Goal: Task Accomplishment & Management: Manage account settings

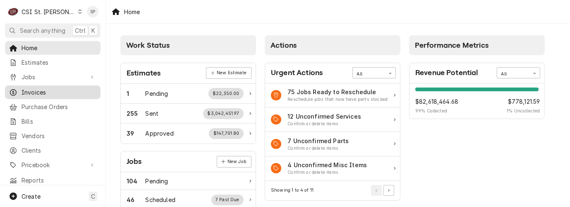
click at [38, 89] on span "Invoices" at bounding box center [59, 92] width 75 height 9
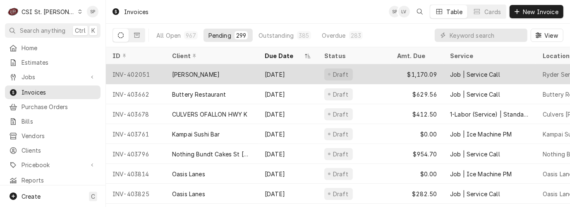
click at [133, 69] on div "INV-402051" at bounding box center [136, 74] width 60 height 20
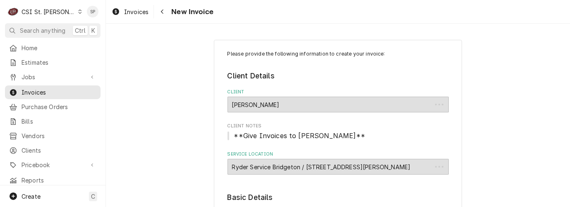
type textarea "x"
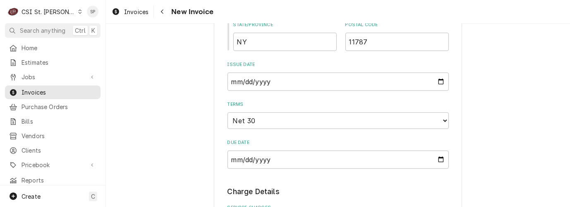
scroll to position [570, 0]
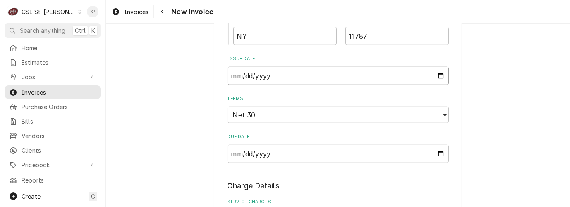
click at [436, 81] on input "2025-08-01" at bounding box center [338, 76] width 221 height 18
type input "2025-08-31"
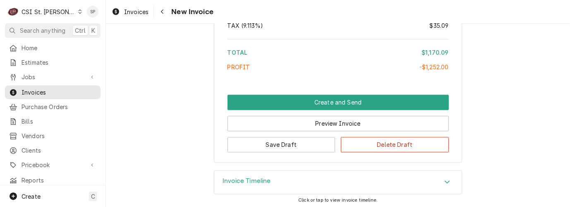
scroll to position [1636, 0]
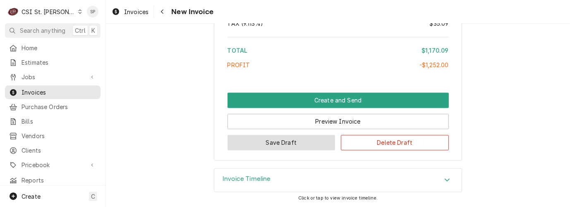
click at [297, 141] on button "Save Draft" at bounding box center [282, 142] width 108 height 15
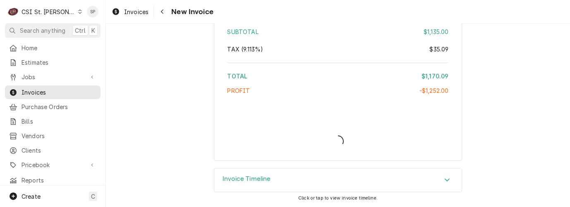
type textarea "x"
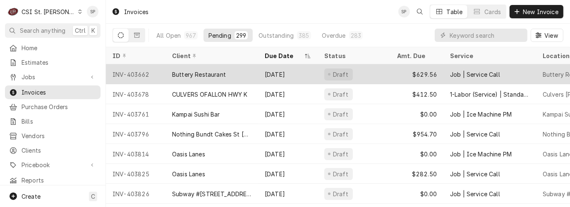
click at [141, 71] on div "INV-403662" at bounding box center [136, 74] width 60 height 20
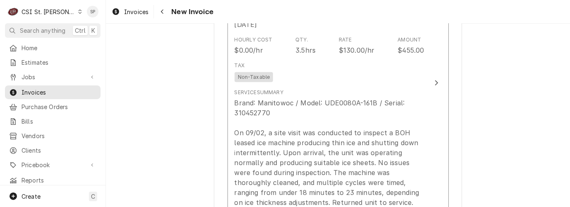
scroll to position [956, 0]
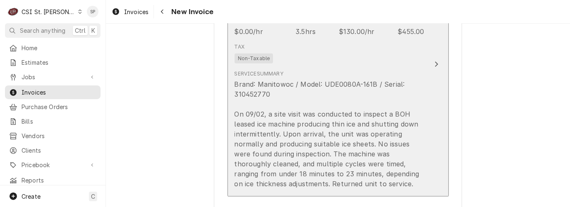
click at [322, 127] on div "Brand: Manitowoc / Model: UDE0080A-161B / Serial: 310452770 On 09/02, a site vi…" at bounding box center [330, 133] width 190 height 109
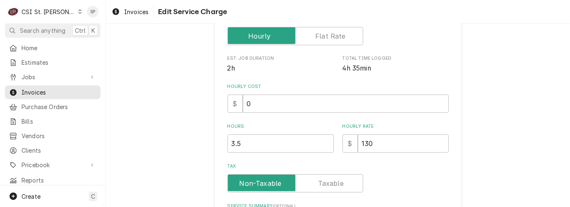
scroll to position [202, 0]
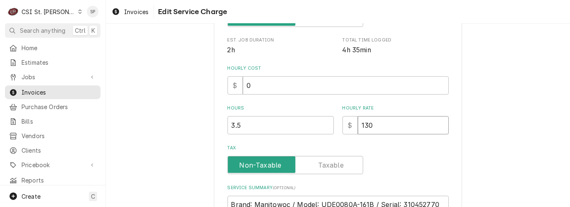
click at [380, 123] on input "130" at bounding box center [403, 125] width 91 height 18
type textarea "x"
type input "13"
type textarea "x"
type input "1"
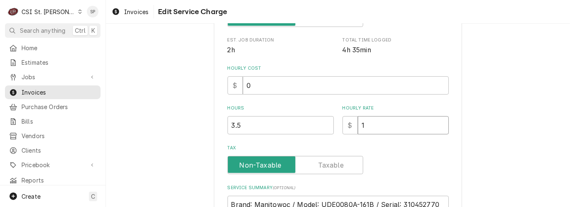
type textarea "x"
type input "0"
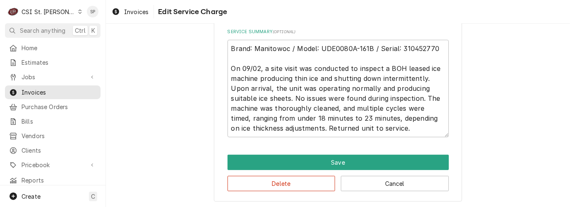
scroll to position [360, 0]
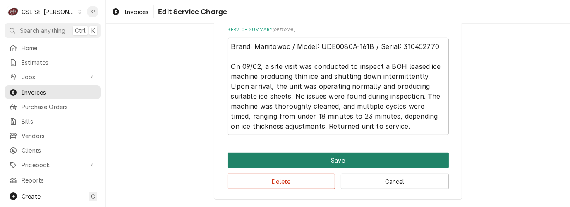
click at [376, 154] on button "Save" at bounding box center [338, 159] width 221 height 15
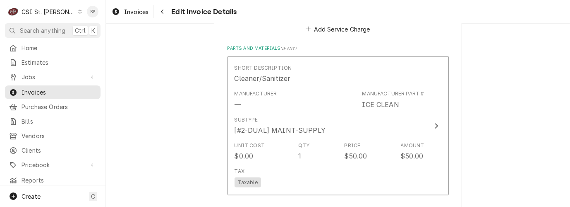
scroll to position [1156, 0]
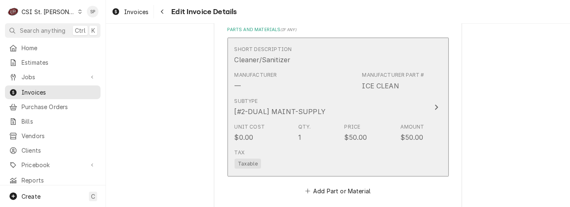
click at [414, 125] on div "Unit Cost $0.00 Qty. 1 Price $50.00 Amount $50.00" at bounding box center [330, 133] width 190 height 26
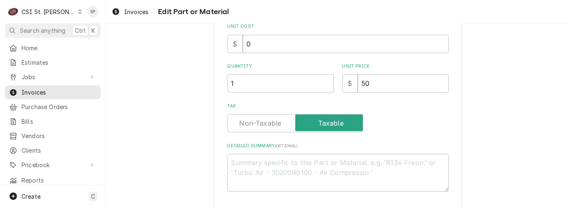
scroll to position [166, 0]
click at [376, 80] on input "50" at bounding box center [403, 82] width 91 height 18
type textarea "x"
type input "5"
type textarea "x"
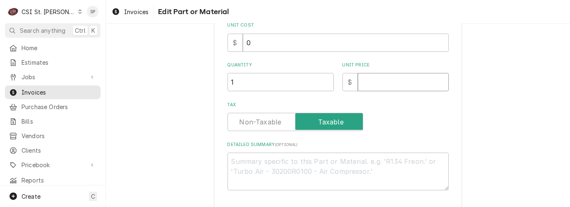
type textarea "x"
type input "0"
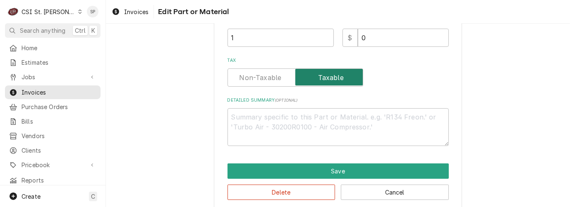
scroll to position [221, 0]
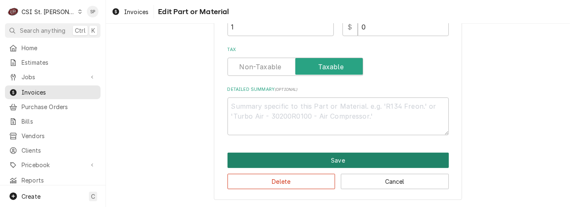
click at [334, 157] on button "Save" at bounding box center [338, 159] width 221 height 15
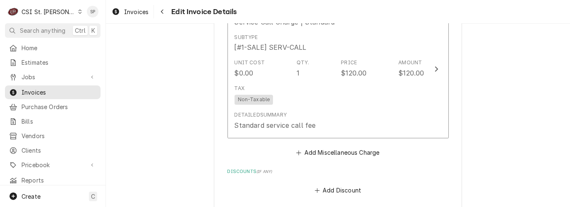
scroll to position [1393, 0]
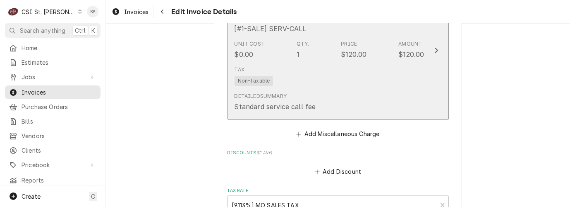
click at [400, 50] on div "$120.00" at bounding box center [412, 55] width 26 height 10
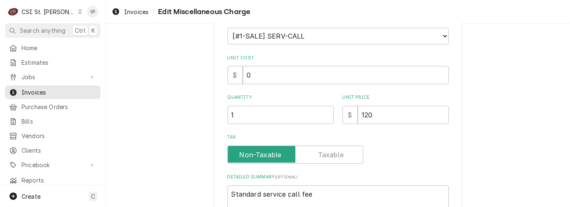
scroll to position [110, 0]
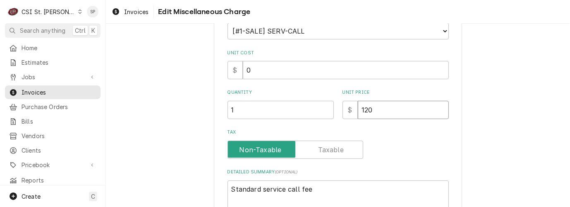
click at [382, 113] on input "120" at bounding box center [403, 110] width 91 height 18
type textarea "x"
type input "12"
type textarea "x"
type input "1"
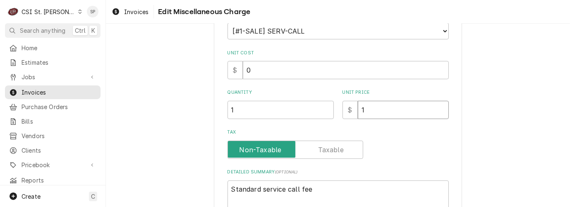
type textarea "x"
type input "0"
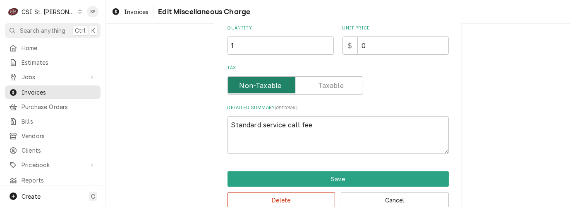
scroll to position [192, 0]
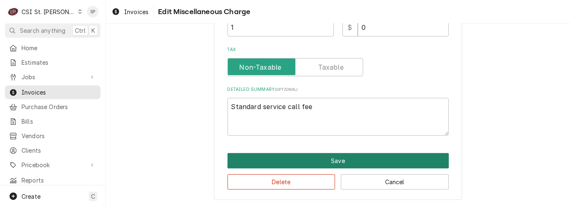
click at [323, 163] on button "Save" at bounding box center [338, 160] width 221 height 15
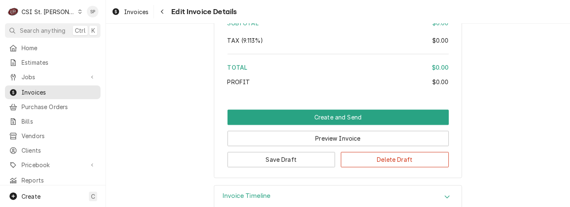
scroll to position [1728, 0]
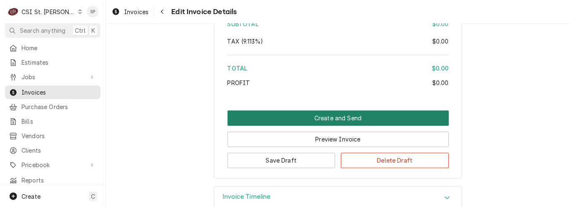
click at [292, 110] on button "Create and Send" at bounding box center [338, 117] width 221 height 15
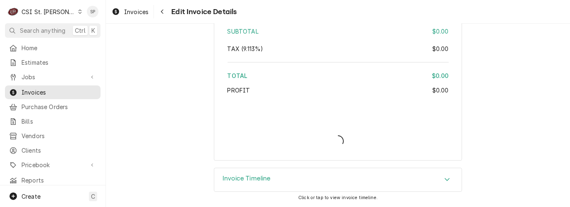
scroll to position [1703, 0]
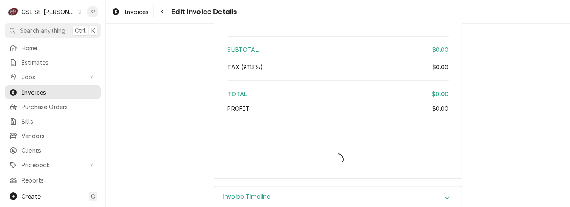
type textarea "x"
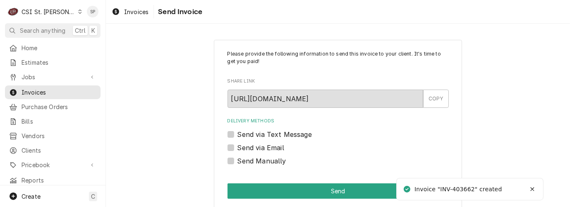
click at [238, 158] on label "Send Manually" at bounding box center [262, 161] width 49 height 10
click at [238, 158] on input "Send Manually" at bounding box center [348, 165] width 221 height 18
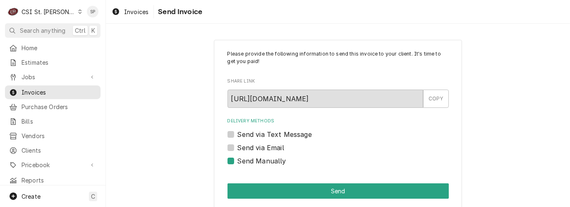
click at [238, 158] on label "Send Manually" at bounding box center [262, 161] width 49 height 10
click at [238, 158] on input "Send Manually" at bounding box center [348, 165] width 221 height 18
click at [238, 158] on label "Send Manually" at bounding box center [262, 161] width 49 height 10
click at [238, 158] on input "Send Manually" at bounding box center [348, 165] width 221 height 18
checkbox input "true"
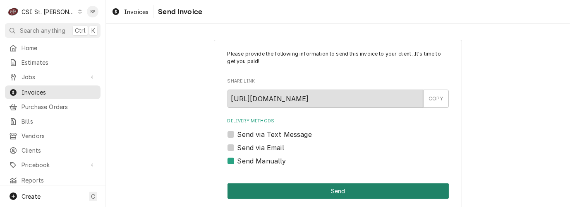
click at [258, 188] on button "Send" at bounding box center [338, 190] width 221 height 15
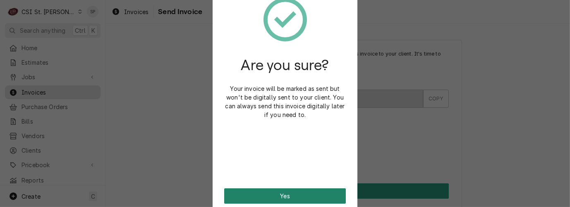
click at [271, 198] on button "Yes" at bounding box center [285, 195] width 122 height 15
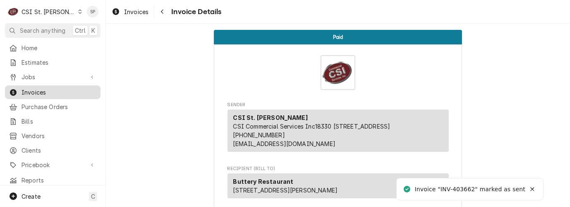
click at [85, 92] on span "Invoices" at bounding box center [59, 92] width 75 height 9
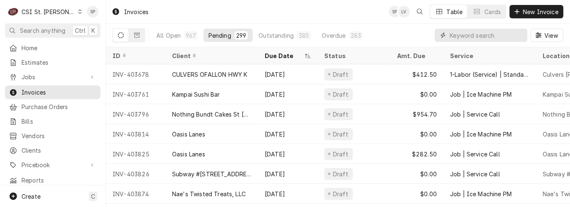
click at [494, 34] on input "Dynamic Content Wrapper" at bounding box center [487, 35] width 74 height 13
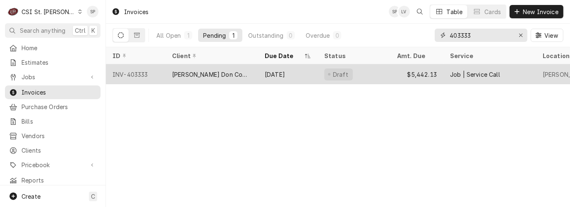
type input "403333"
click at [137, 71] on div "INV-403333" at bounding box center [136, 74] width 60 height 20
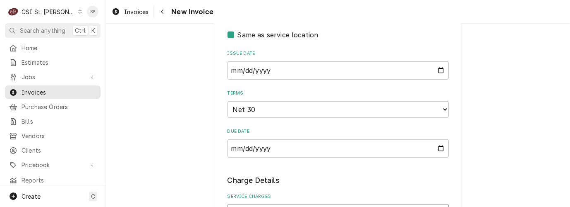
scroll to position [509, 0]
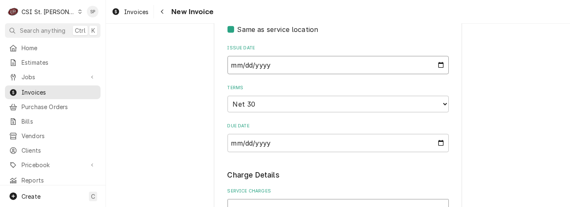
click at [439, 74] on input "2025-08-22" at bounding box center [338, 65] width 221 height 18
type input "2025-08-31"
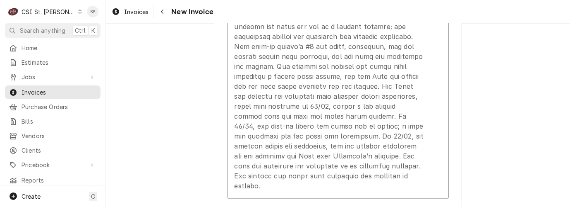
scroll to position [950, 0]
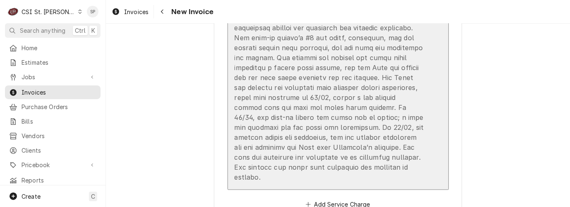
click at [340, 85] on div "Update Line Item" at bounding box center [330, 43] width 190 height 278
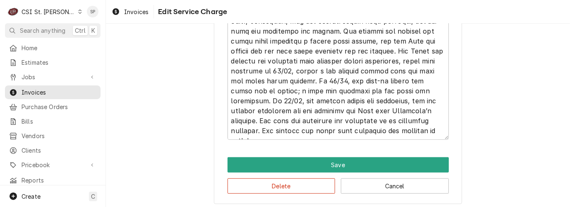
scroll to position [521, 0]
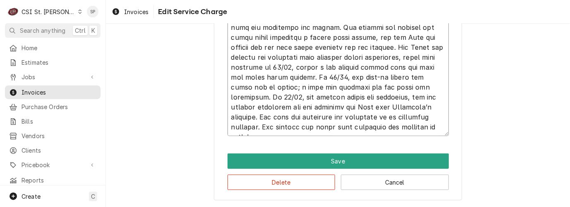
click at [391, 105] on textarea "Service Summary ( optional )" at bounding box center [338, 22] width 221 height 226
type textarea "x"
type textarea "Ice-O-Matic / Model: ICE400HA5 / Serial: 15091280012651 Ice-O-Matic / Model: IC…"
type textarea "x"
type textarea "Ice-O-Matic / Model: ICE400HA5 / Serial: 15091280012651 Ice-O-Matic / Model: IC…"
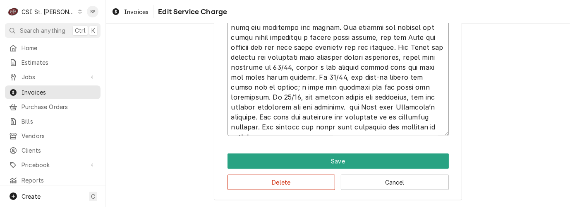
type textarea "x"
type textarea "Ice-O-Matic / Model: ICE400HA5 / Serial: 15091280012651 Ice-O-Matic / Model: IC…"
type textarea "x"
type textarea "Ice-O-Matic / Model: ICE400HA5 / Serial: 15091280012651 Ice-O-Matic / Model: IC…"
type textarea "x"
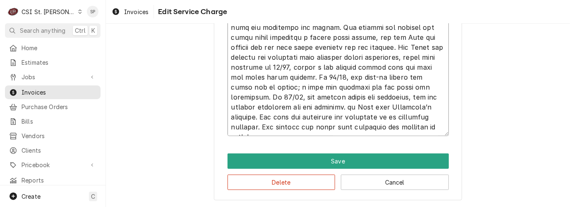
type textarea "Ice-O-Matic / Model: ICE400HA5 / Serial: 15091280012651 Ice-O-Matic / Model: IC…"
type textarea "x"
type textarea "Ice-O-Matic / Model: ICE400HA5 / Serial: 15091280012651 Ice-O-Matic / Model: IC…"
type textarea "x"
type textarea "Ice-O-Matic / Model: ICE400HA5 / Serial: 15091280012651 Ice-O-Matic / Model: IC…"
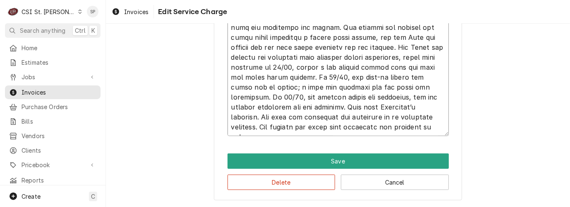
type textarea "x"
type textarea "Ice-O-Matic / Model: ICE400HA5 / Serial: 15091280012651 Ice-O-Matic / Model: IC…"
type textarea "x"
type textarea "Ice-O-Matic / Model: ICE400HA5 / Serial: 15091280012651 Ice-O-Matic / Model: IC…"
type textarea "x"
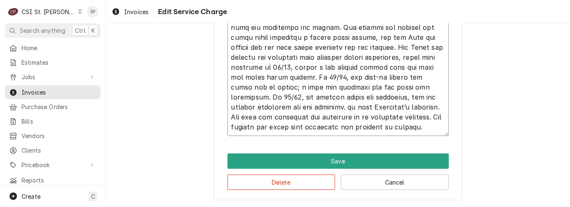
type textarea "Ice-O-Matic / Model: ICE400HA5 / Serial: 15091280012651 Ice-O-Matic / Model: IC…"
type textarea "x"
type textarea "Ice-O-Matic / Model: ICE400HA5 / Serial: 15091280012651 Ice-O-Matic / Model: IC…"
type textarea "x"
type textarea "Ice-O-Matic / Model: ICE400HA5 / Serial: 15091280012651 Ice-O-Matic / Model: IC…"
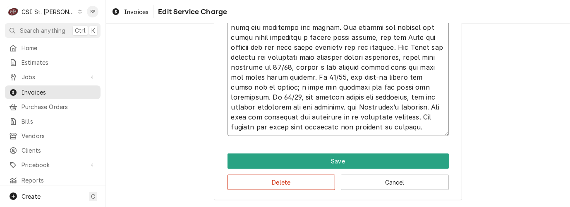
type textarea "x"
type textarea "Ice-O-Matic / Model: ICE400HA5 / Serial: 15091280012651 Ice-O-Matic / Model: IC…"
type textarea "x"
type textarea "Ice-O-Matic / Model: ICE400HA5 / Serial: 15091280012651 Ice-O-Matic / Model: IC…"
type textarea "x"
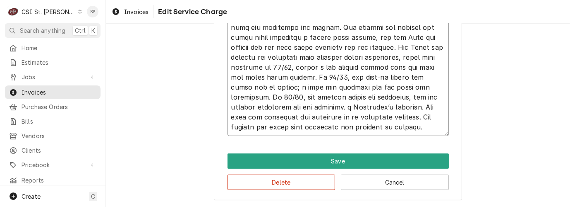
type textarea "Ice-O-Matic / Model: ICE400HA5 / Serial: 15091280012651 Ice-O-Matic / Model: IC…"
type textarea "x"
type textarea "Ice-O-Matic / Model: ICE400HA5 / Serial: 15091280012651 Ice-O-Matic / Model: IC…"
type textarea "x"
type textarea "Ice-O-Matic / Model: ICE400HA5 / Serial: 15091280012651 Ice-O-Matic / Model: IC…"
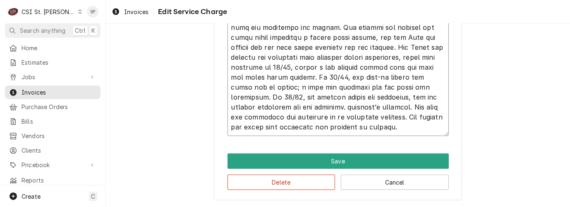
type textarea "x"
type textarea "Ice-O-Matic / Model: ICE400HA5 / Serial: 15091280012651 Ice-O-Matic / Model: IC…"
type textarea "x"
type textarea "Ice-O-Matic / Model: ICE400HA5 / Serial: 15091280012651 Ice-O-Matic / Model: IC…"
type textarea "x"
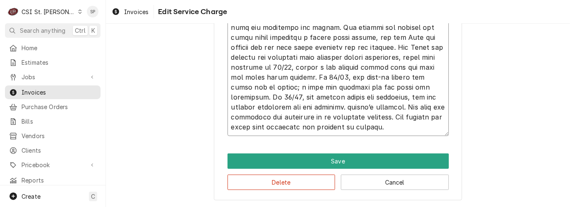
type textarea "Ice-O-Matic / Model: ICE400HA5 / Serial: 15091280012651 Ice-O-Matic / Model: IC…"
type textarea "x"
type textarea "Ice-O-Matic / Model: ICE400HA5 / Serial: 15091280012651 Ice-O-Matic / Model: IC…"
type textarea "x"
type textarea "Ice-O-Matic / Model: ICE400HA5 / Serial: 15091280012651 Ice-O-Matic / Model: IC…"
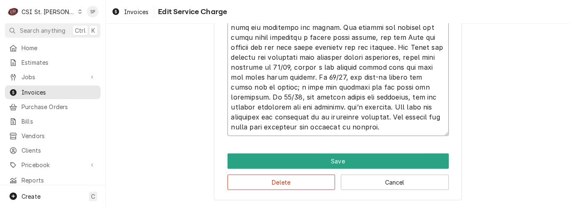
type textarea "x"
type textarea "Ice-O-Matic / Model: ICE400HA5 / Serial: 15091280012651 Ice-O-Matic / Model: IC…"
type textarea "x"
type textarea "Ice-O-Matic / Model: ICE400HA5 / Serial: 15091280012651 Ice-O-Matic / Model: IC…"
type textarea "x"
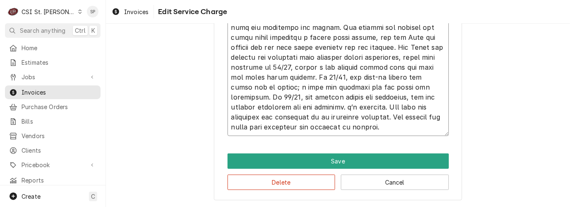
type textarea "Ice-O-Matic / Model: ICE400HA5 / Serial: 15091280012651 Ice-O-Matic / Model: IC…"
type textarea "x"
type textarea "Ice-O-Matic / Model: ICE400HA5 / Serial: 15091280012651 Ice-O-Matic / Model: IC…"
type textarea "x"
type textarea "Ice-O-Matic / Model: ICE400HA5 / Serial: 15091280012651 Ice-O-Matic / Model: IC…"
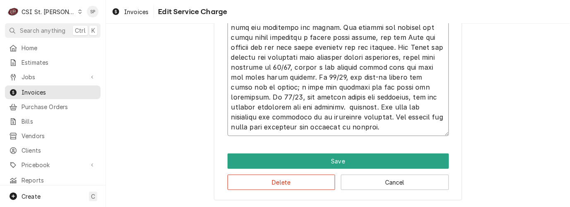
type textarea "x"
type textarea "Ice-O-Matic / Model: ICE400HA5 / Serial: 15091280012651 Ice-O-Matic / Model: IC…"
type textarea "x"
type textarea "Ice-O-Matic / Model: ICE400HA5 / Serial: 15091280012651 Ice-O-Matic / Model: IC…"
type textarea "x"
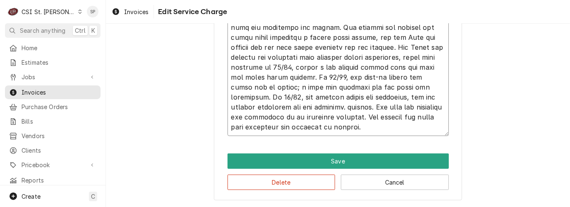
type textarea "Ice-O-Matic / Model: ICE400HA5 / Serial: 15091280012651 Ice-O-Matic / Model: IC…"
type textarea "x"
type textarea "Ice-O-Matic / Model: ICE400HA5 / Serial: 15091280012651 Ice-O-Matic / Model: IC…"
type textarea "x"
type textarea "Ice-O-Matic / Model: ICE400HA5 / Serial: 15091280012651 Ice-O-Matic / Model: IC…"
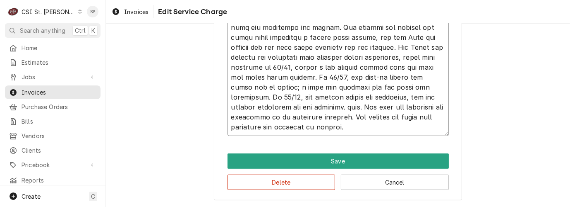
type textarea "x"
type textarea "Ice-O-Matic / Model: ICE400HA5 / Serial: 15091280012651 Ice-O-Matic / Model: IC…"
type textarea "x"
type textarea "Ice-O-Matic / Model: ICE400HA5 / Serial: 15091280012651 Ice-O-Matic / Model: IC…"
type textarea "x"
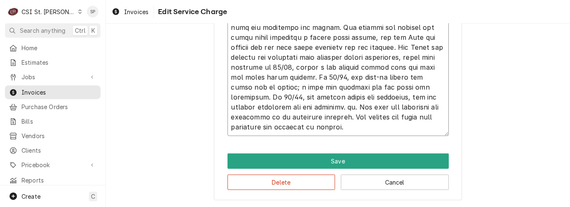
type textarea "Ice-O-Matic / Model: ICE400HA5 / Serial: 15091280012651 Ice-O-Matic / Model: IC…"
type textarea "x"
type textarea "Ice-O-Matic / Model: ICE400HA5 / Serial: 15091280012651 Ice-O-Matic / Model: IC…"
type textarea "x"
type textarea "Ice-O-Matic / Model: ICE400HA5 / Serial: 15091280012651 Ice-O-Matic / Model: IC…"
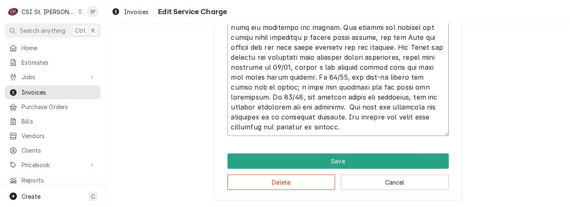
type textarea "x"
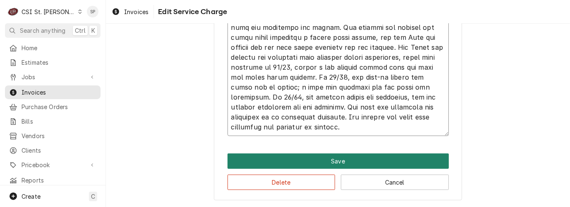
type textarea "Ice-O-Matic / Model: ICE400HA5 / Serial: 15091280012651 Ice-O-Matic / Model: IC…"
click at [339, 157] on button "Save" at bounding box center [338, 160] width 221 height 15
type textarea "x"
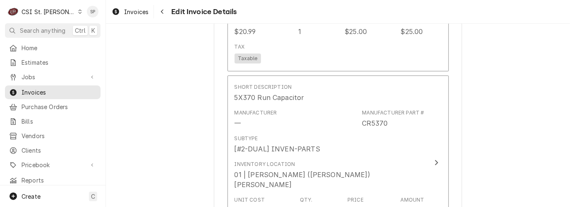
scroll to position [3388, 0]
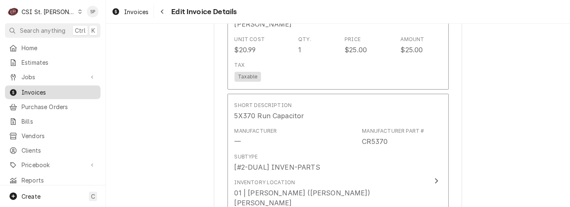
click at [45, 90] on span "Invoices" at bounding box center [59, 92] width 75 height 9
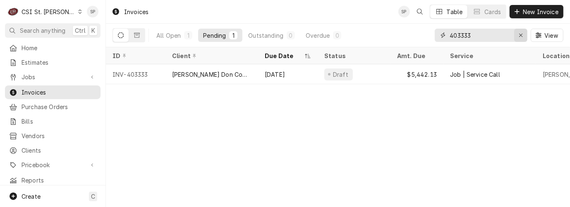
click at [520, 35] on icon "Erase input" at bounding box center [521, 35] width 5 height 6
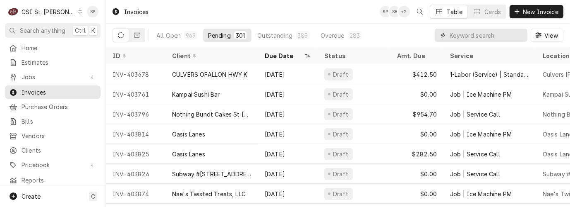
click at [486, 36] on input "Dynamic Content Wrapper" at bounding box center [487, 35] width 74 height 13
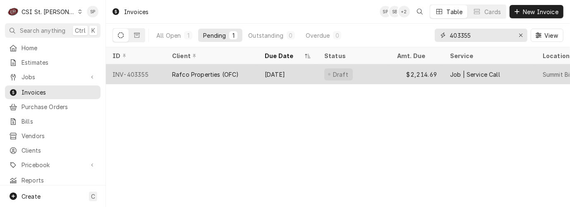
type input "403355"
click at [134, 72] on div "INV-403355" at bounding box center [136, 74] width 60 height 20
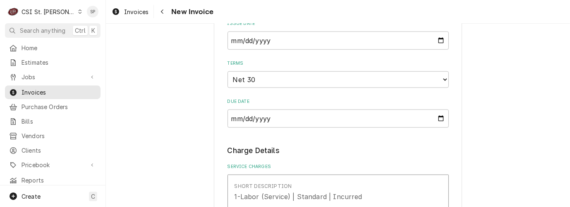
scroll to position [883, 0]
click at [439, 30] on input "[DATE]" at bounding box center [338, 39] width 221 height 18
type input "[DATE]"
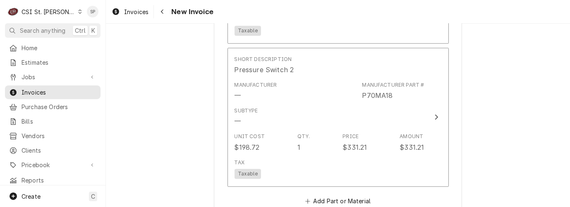
scroll to position [1876, 0]
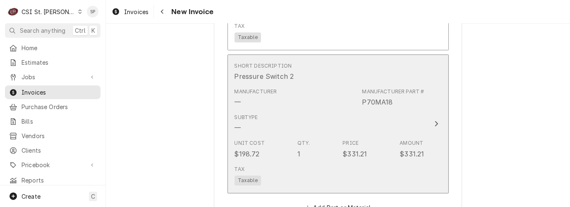
click at [435, 120] on icon "Update Line Item" at bounding box center [437, 123] width 4 height 7
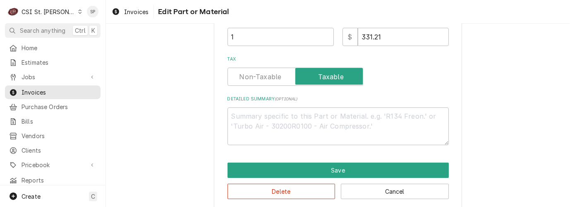
scroll to position [195, 0]
type textarea "x"
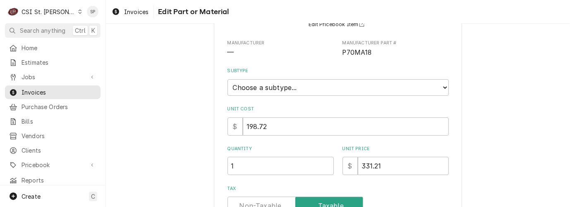
scroll to position [74, 0]
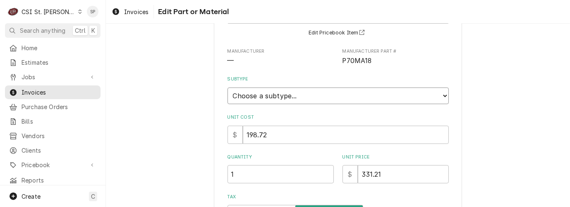
click at [442, 94] on select "Choose a subtype... [#2-DUAL] AFTERHRS-WH-CHG-2 [#2-DUAL] BEV-EQUIP [#2-DUAL] B…" at bounding box center [338, 95] width 221 height 17
click at [470, 90] on div "Use the fields below to edit this part or material: Short Description Pressure …" at bounding box center [338, 156] width 464 height 395
click at [440, 96] on select "Choose a subtype... [#2-DUAL] AFTERHRS-WH-CHG-2 [#2-DUAL] BEV-EQUIP [#2-DUAL] B…" at bounding box center [338, 95] width 221 height 17
click at [504, 85] on div "Use the fields below to edit this part or material: Short Description Pressure …" at bounding box center [338, 156] width 464 height 395
click at [443, 95] on select "Choose a subtype... [#2-DUAL] AFTERHRS-WH-CHG-2 [#2-DUAL] BEV-EQUIP [#2-DUAL] B…" at bounding box center [338, 95] width 221 height 17
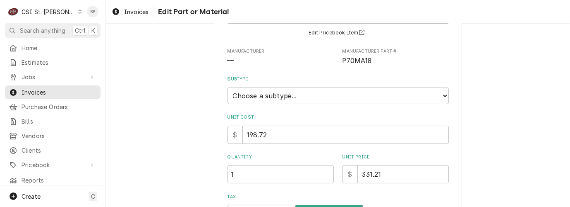
click at [482, 44] on div "Use the fields below to edit this part or material: Short Description Pressure …" at bounding box center [338, 156] width 464 height 395
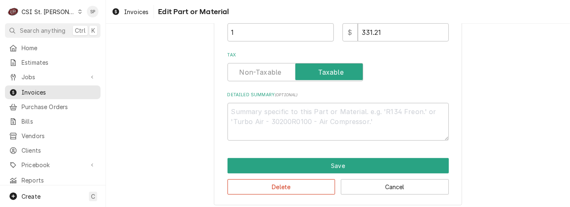
scroll to position [221, 0]
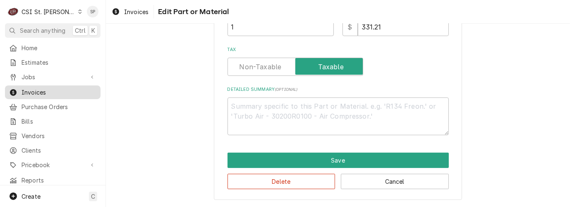
click at [62, 92] on span "Invoices" at bounding box center [59, 92] width 75 height 9
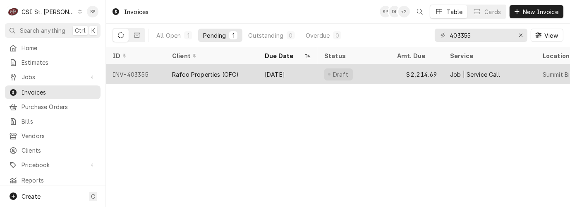
click at [134, 67] on div "INV-403355" at bounding box center [136, 74] width 60 height 20
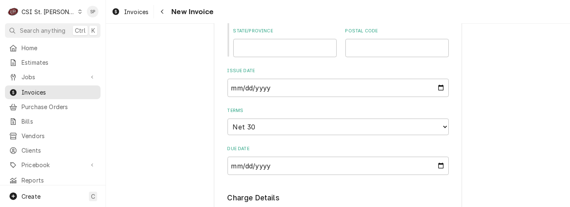
scroll to position [834, 0]
click at [436, 81] on input "[DATE]" at bounding box center [338, 88] width 221 height 18
type input "[DATE]"
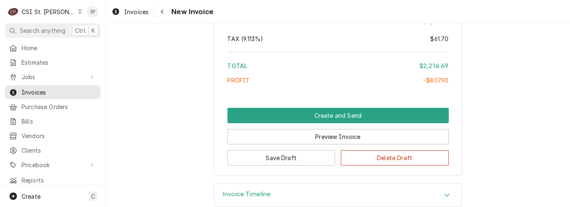
scroll to position [2720, 0]
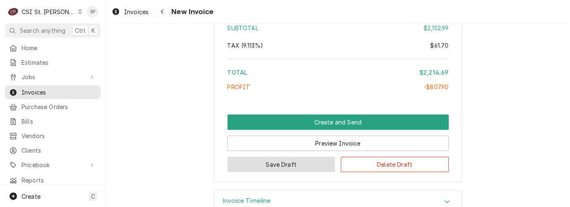
click at [274, 156] on button "Save Draft" at bounding box center [282, 163] width 108 height 15
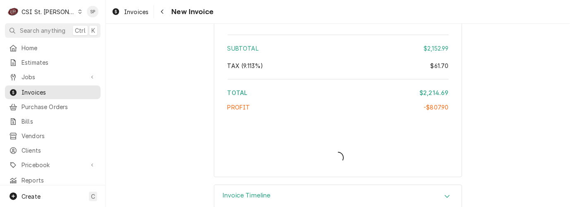
type textarea "x"
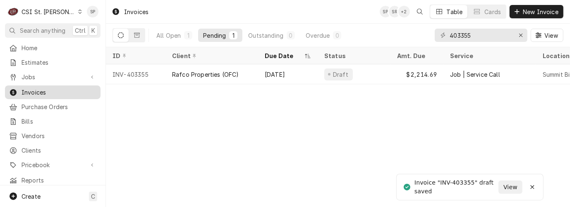
click at [50, 88] on span "Invoices" at bounding box center [59, 92] width 75 height 9
click at [474, 36] on input "403355" at bounding box center [481, 35] width 62 height 13
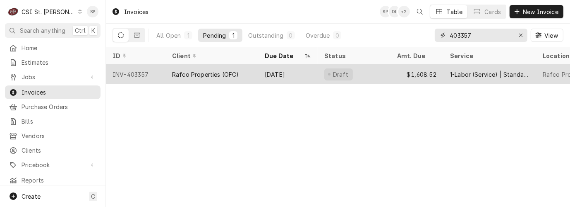
type input "403357"
click at [136, 71] on div "INV-403357" at bounding box center [136, 74] width 60 height 20
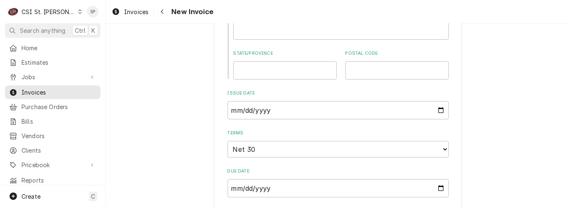
scroll to position [497, 0]
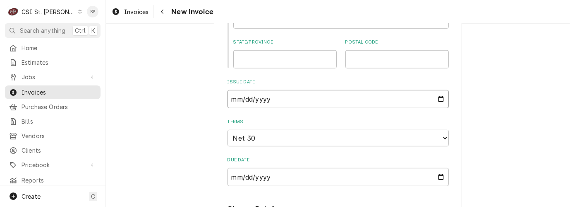
click at [438, 98] on input "[DATE]" at bounding box center [338, 99] width 221 height 18
type textarea "x"
type input "[DATE]"
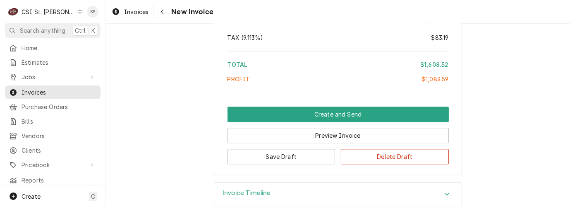
scroll to position [1982, 0]
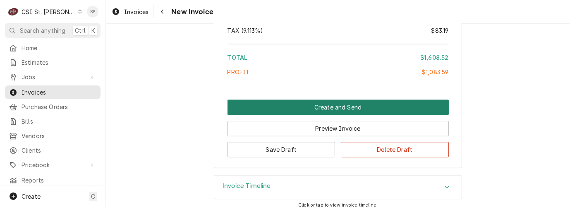
click at [320, 101] on button "Create and Send" at bounding box center [338, 106] width 221 height 15
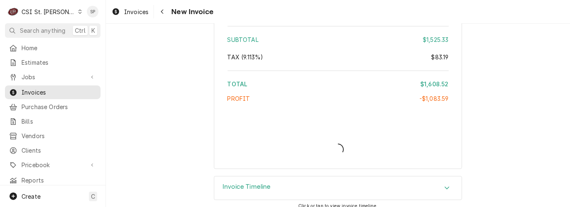
type textarea "x"
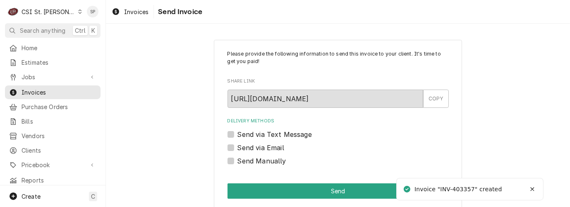
click at [238, 144] on label "Send via Email" at bounding box center [261, 147] width 47 height 10
click at [238, 144] on input "Send via Email" at bounding box center [348, 151] width 221 height 18
checkbox input "true"
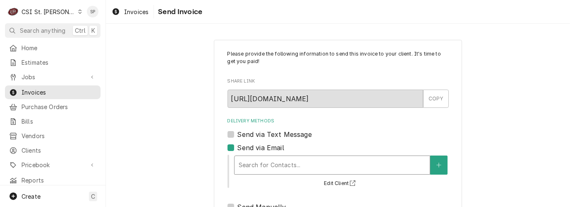
click at [239, 160] on div "Delivery Methods" at bounding box center [332, 164] width 187 height 15
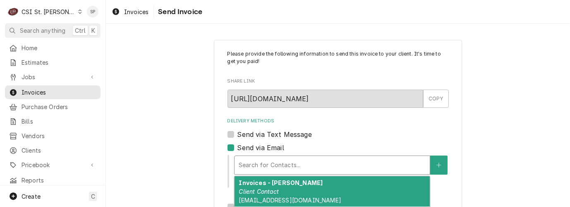
click at [255, 188] on em "Client Contact" at bounding box center [259, 190] width 40 height 7
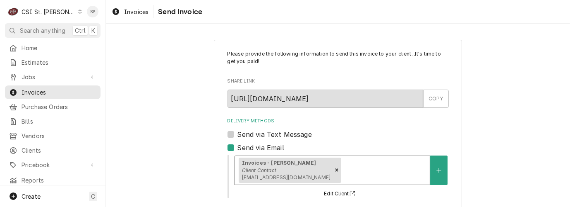
scroll to position [154, 0]
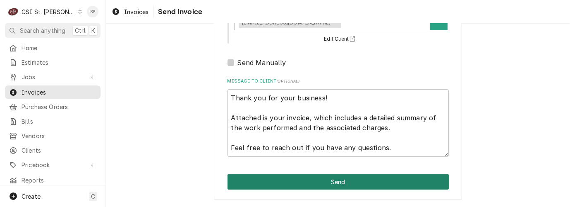
click at [331, 185] on button "Send" at bounding box center [338, 181] width 221 height 15
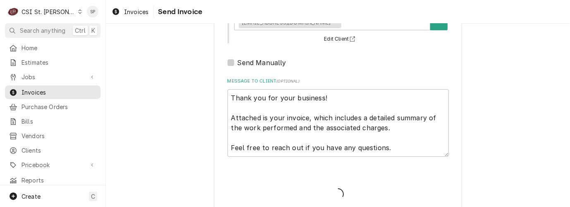
type textarea "x"
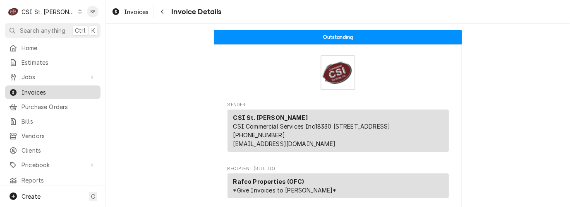
click at [75, 88] on span "Invoices" at bounding box center [59, 92] width 75 height 9
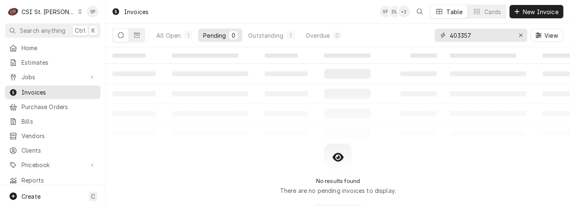
click at [475, 36] on input "403357" at bounding box center [481, 35] width 62 height 13
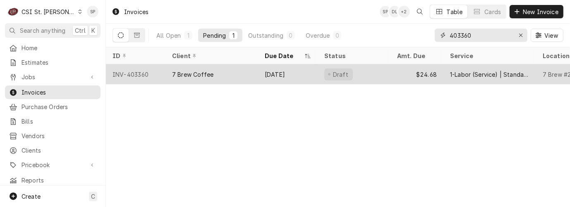
type input "403360"
click at [135, 70] on div "INV-403360" at bounding box center [136, 74] width 60 height 20
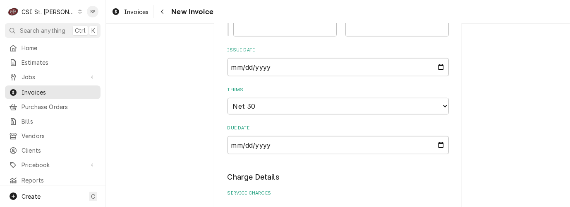
scroll to position [589, 0]
click at [437, 58] on input "[DATE]" at bounding box center [338, 67] width 221 height 18
type input "[DATE]"
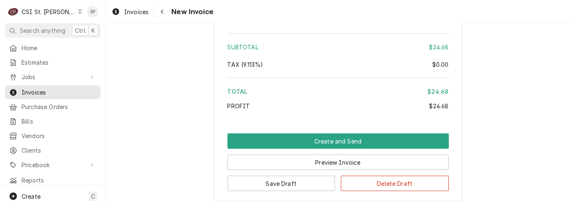
scroll to position [1194, 0]
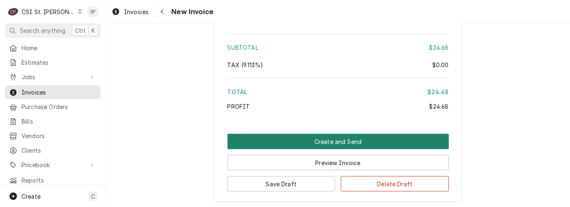
click at [339, 134] on button "Create and Send" at bounding box center [338, 141] width 221 height 15
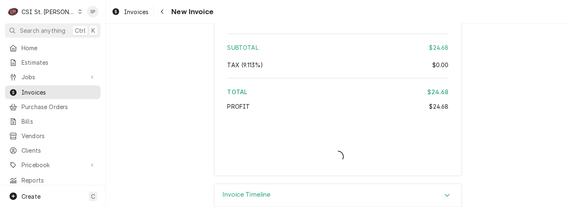
type textarea "x"
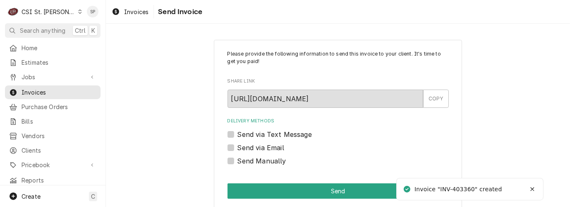
click at [240, 149] on label "Send via Email" at bounding box center [261, 147] width 47 height 10
click at [240, 149] on input "Send via Email" at bounding box center [348, 151] width 221 height 18
checkbox input "true"
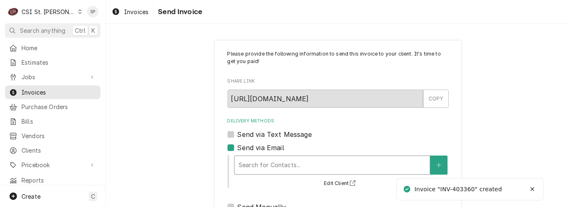
click at [245, 165] on div "Delivery Methods" at bounding box center [332, 164] width 187 height 15
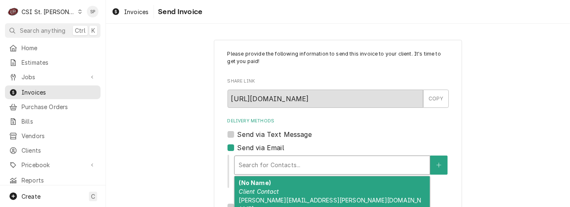
click at [248, 188] on em "Client Contact" at bounding box center [259, 190] width 40 height 7
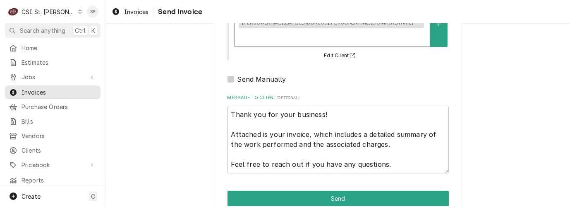
scroll to position [154, 0]
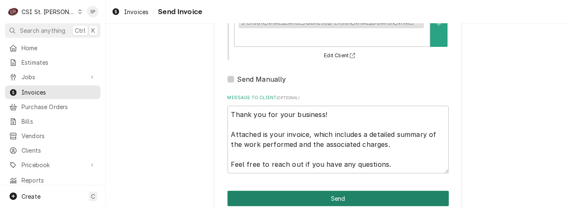
click at [336, 190] on button "Send" at bounding box center [338, 197] width 221 height 15
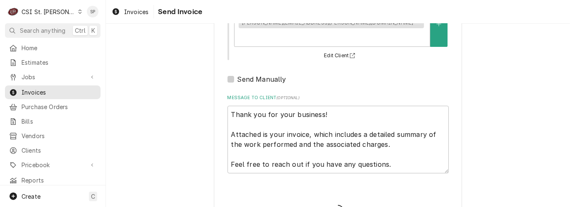
type textarea "x"
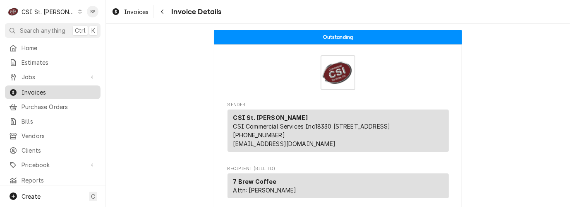
click at [76, 89] on span "Invoices" at bounding box center [59, 92] width 75 height 9
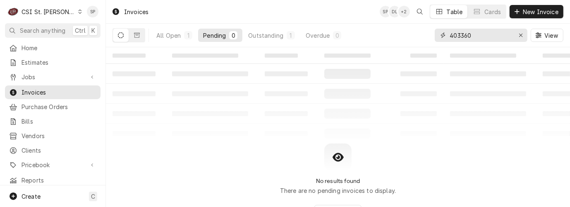
click at [482, 35] on input "403360" at bounding box center [481, 35] width 62 height 13
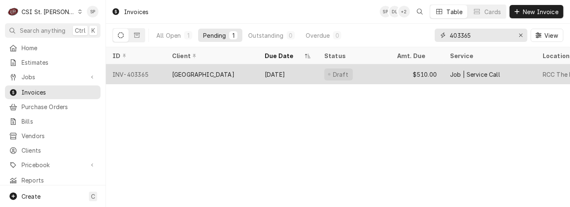
type input "403365"
click at [132, 73] on div "INV-403365" at bounding box center [136, 74] width 60 height 20
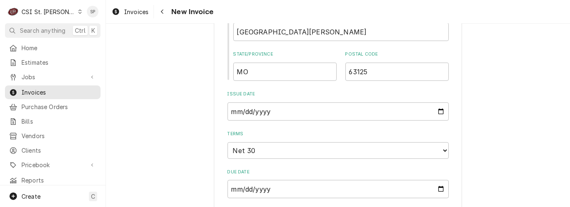
scroll to position [570, 0]
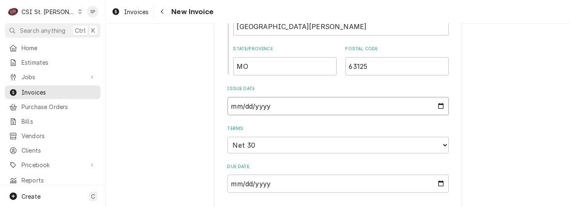
click at [437, 107] on input "[DATE]" at bounding box center [338, 106] width 221 height 18
type textarea "x"
type input "[DATE]"
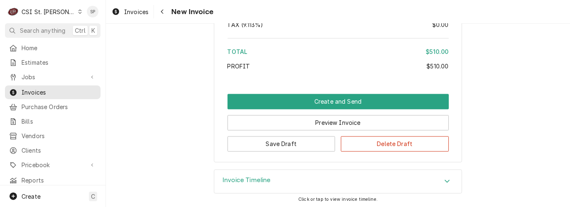
scroll to position [1507, 0]
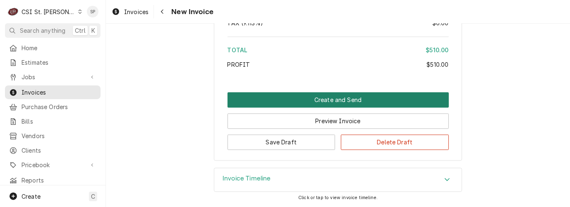
click at [332, 99] on button "Create and Send" at bounding box center [338, 99] width 221 height 15
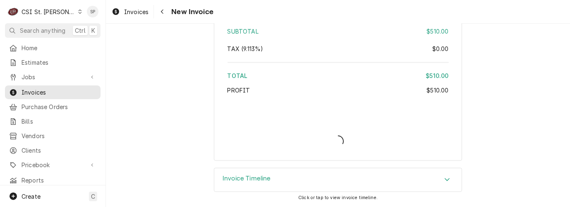
scroll to position [1480, 0]
type textarea "x"
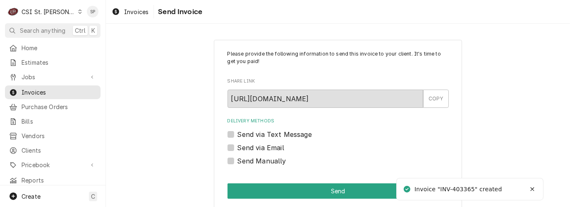
click at [238, 148] on label "Send via Email" at bounding box center [261, 147] width 47 height 10
click at [238, 148] on input "Send via Email" at bounding box center [348, 151] width 221 height 18
checkbox input "true"
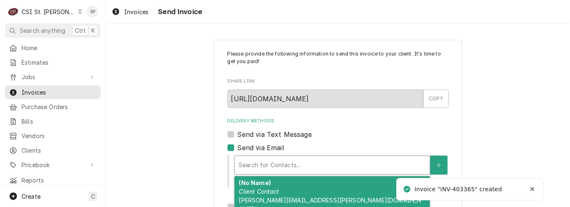
click at [252, 161] on div "Delivery Methods" at bounding box center [332, 164] width 187 height 15
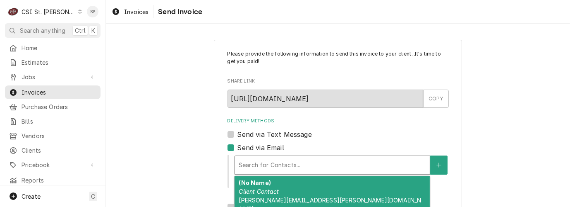
click at [255, 187] on div "(No Name) Client Contact vicky.stuesse@csi1.com" at bounding box center [332, 195] width 195 height 39
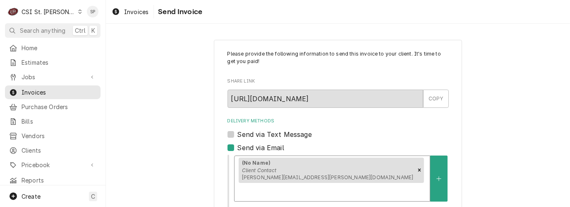
scroll to position [154, 0]
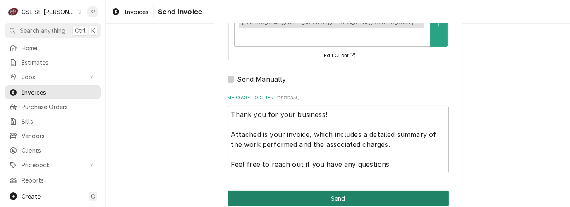
click at [325, 190] on button "Send" at bounding box center [338, 197] width 221 height 15
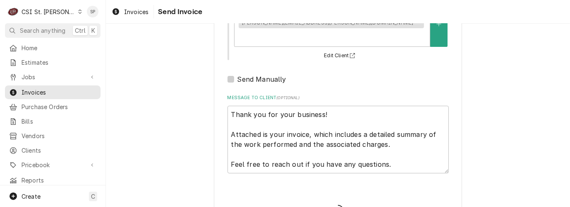
type textarea "x"
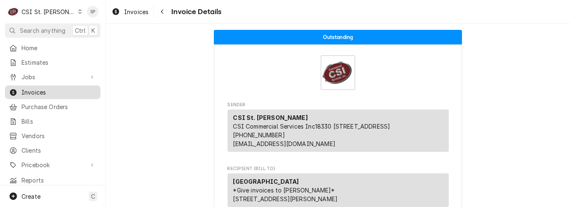
click at [60, 90] on span "Invoices" at bounding box center [59, 92] width 75 height 9
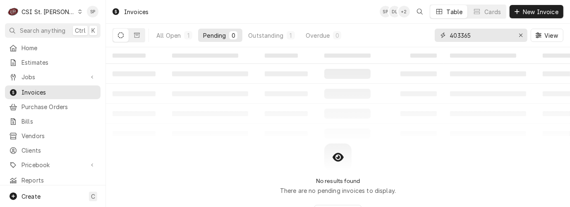
click at [474, 33] on input "403365" at bounding box center [481, 35] width 62 height 13
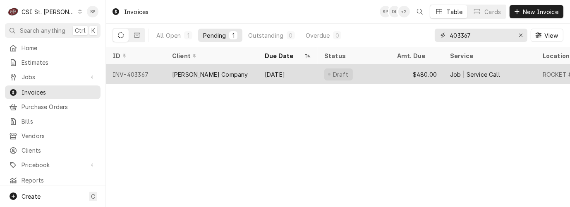
type input "403367"
click at [131, 74] on div "INV-403367" at bounding box center [136, 74] width 60 height 20
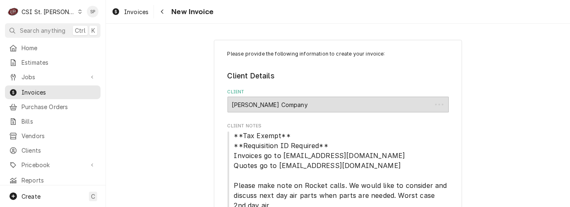
type textarea "x"
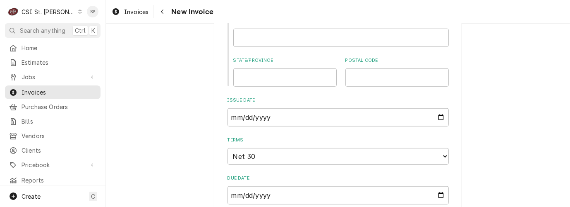
scroll to position [589, 0]
click at [437, 118] on input "2025-08-25" at bounding box center [338, 117] width 221 height 18
type input "[DATE]"
type textarea "x"
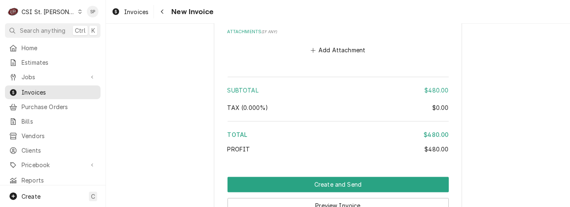
scroll to position [1566, 0]
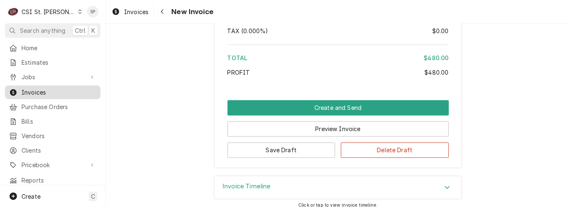
click at [68, 89] on span "Invoices" at bounding box center [59, 92] width 75 height 9
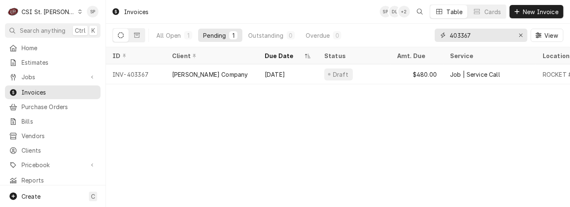
click at [474, 35] on input "403367" at bounding box center [481, 35] width 62 height 13
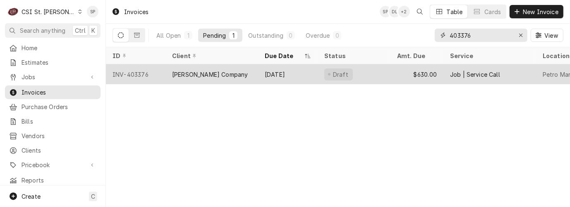
type input "403376"
click at [130, 73] on div "INV-403376" at bounding box center [136, 74] width 60 height 20
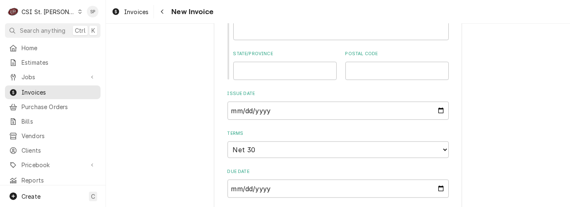
scroll to position [644, 0]
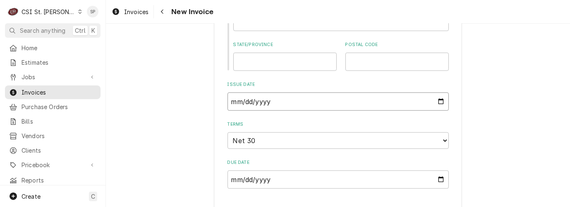
click at [437, 99] on input "[DATE]" at bounding box center [338, 101] width 221 height 18
type input "[DATE]"
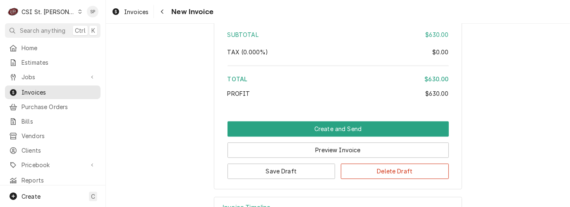
scroll to position [1566, 0]
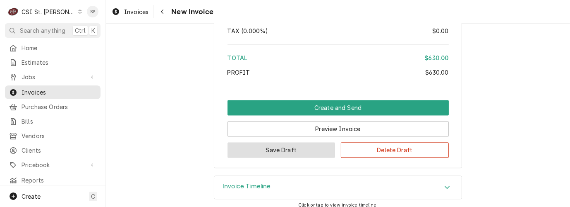
click at [264, 148] on button "Save Draft" at bounding box center [282, 149] width 108 height 15
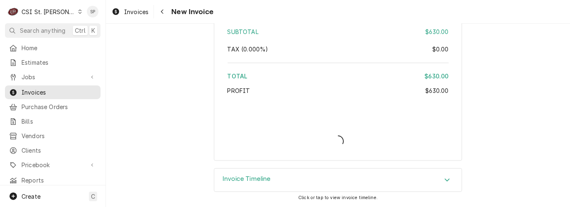
scroll to position [1540, 0]
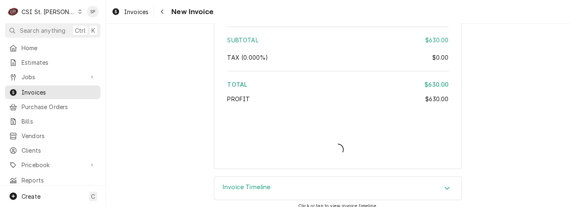
type textarea "x"
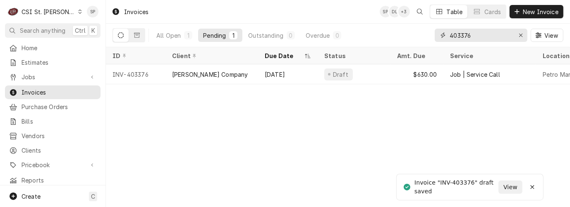
click at [474, 36] on input "403376" at bounding box center [481, 35] width 62 height 13
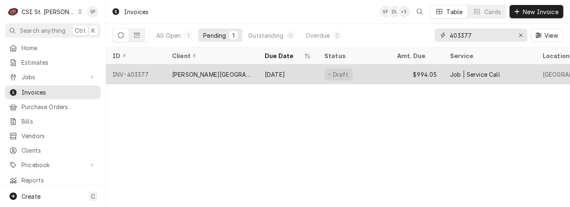
type input "403377"
click at [137, 72] on div "INV-403377" at bounding box center [136, 74] width 60 height 20
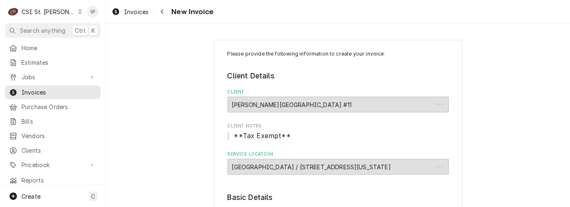
type textarea "x"
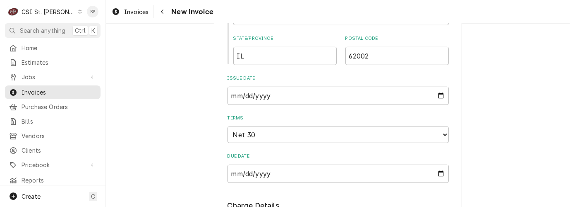
scroll to position [503, 0]
click at [436, 95] on input "[DATE]" at bounding box center [338, 95] width 221 height 18
type input "[DATE]"
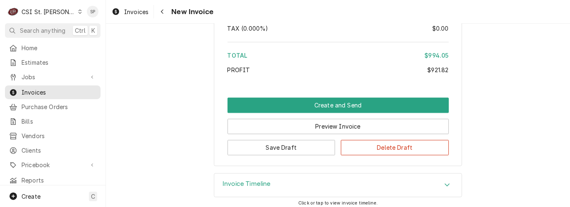
scroll to position [1725, 0]
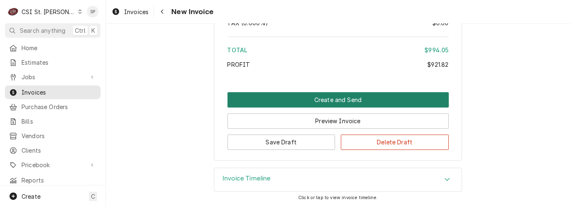
click at [344, 96] on button "Create and Send" at bounding box center [338, 99] width 221 height 15
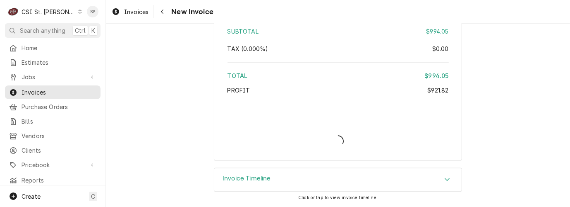
type textarea "x"
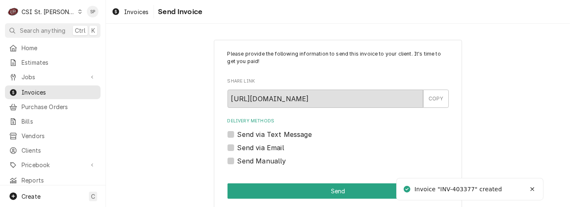
click at [248, 146] on label "Send via Email" at bounding box center [261, 147] width 47 height 10
click at [248, 146] on input "Send via Email" at bounding box center [348, 151] width 221 height 18
checkbox input "true"
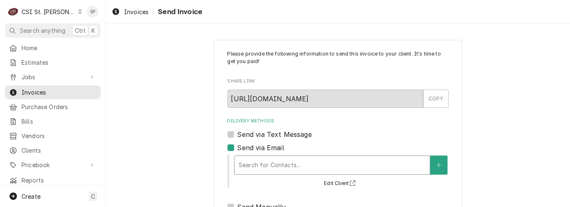
click at [246, 169] on div "Delivery Methods" at bounding box center [332, 164] width 187 height 15
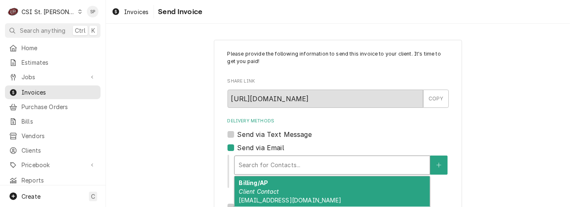
click at [268, 195] on div "Billing/AP Client Contact [EMAIL_ADDRESS][DOMAIN_NAME]" at bounding box center [332, 191] width 195 height 30
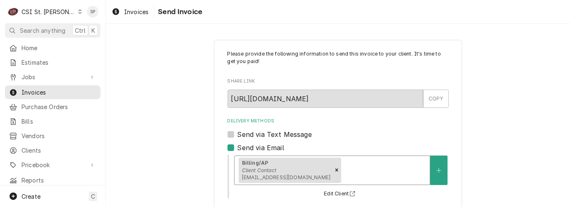
scroll to position [154, 0]
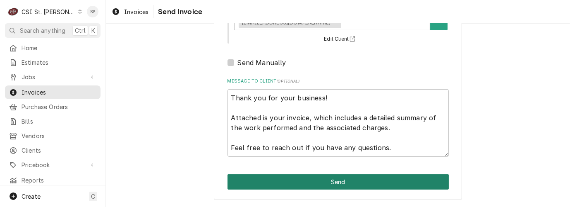
click at [345, 185] on button "Send" at bounding box center [338, 181] width 221 height 15
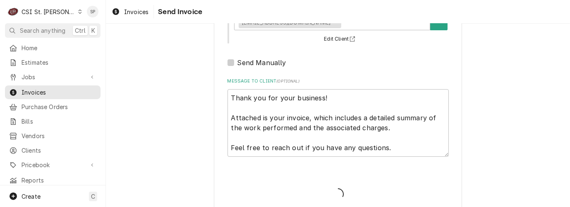
type textarea "x"
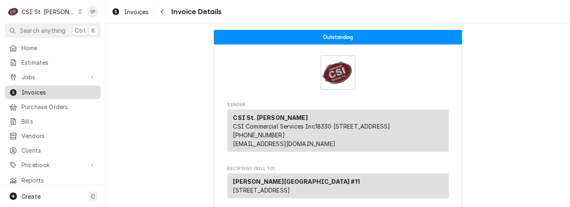
click at [50, 88] on span "Invoices" at bounding box center [59, 92] width 75 height 9
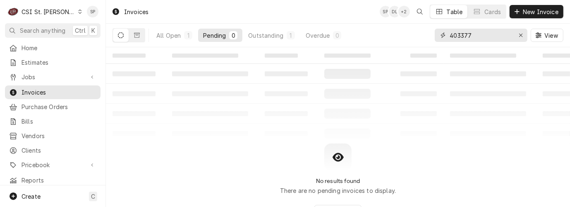
click at [478, 34] on input "403377" at bounding box center [481, 35] width 62 height 13
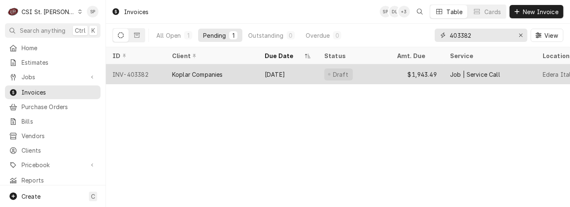
type input "403382"
click at [131, 70] on div "INV-403382" at bounding box center [136, 74] width 60 height 20
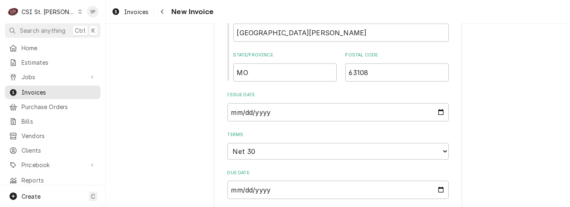
scroll to position [790, 0]
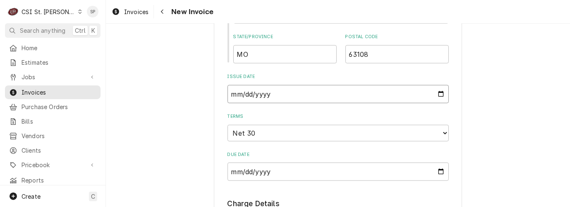
click at [436, 85] on input "[DATE]" at bounding box center [338, 94] width 221 height 18
type input "[DATE]"
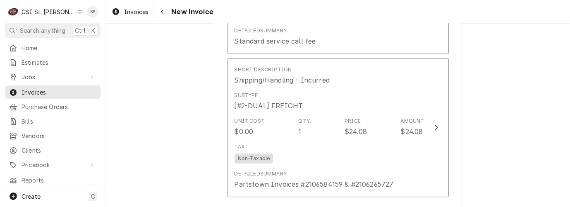
scroll to position [1986, 0]
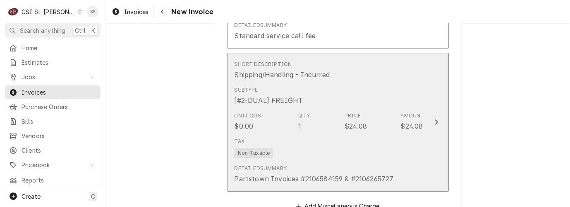
click at [368, 161] on div "Detailed Summary Partstown Invoices #2106584159 & #2106265727" at bounding box center [330, 174] width 190 height 26
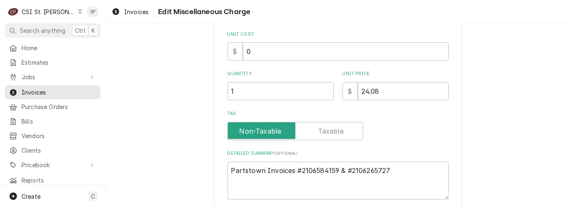
scroll to position [192, 0]
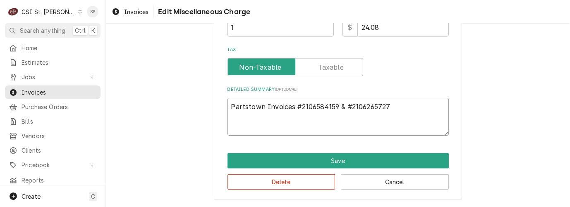
click at [389, 108] on textarea "Partstown Invoices #2106584159 & #2106265727" at bounding box center [338, 117] width 221 height 38
type textarea "x"
type textarea "Partstown Invoices #2106584159 & #210626572"
type textarea "x"
type textarea "Partstown Invoices #2106584159 & #21062657"
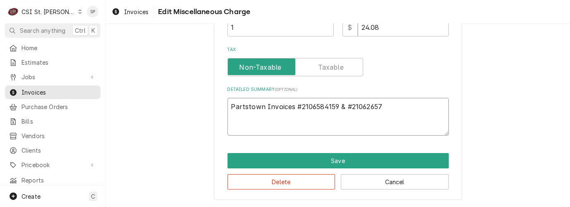
type textarea "x"
type textarea "Partstown Invoices #2106584159 & #2106265"
type textarea "x"
type textarea "Partstown Invoices #2106584159 & #210626"
type textarea "x"
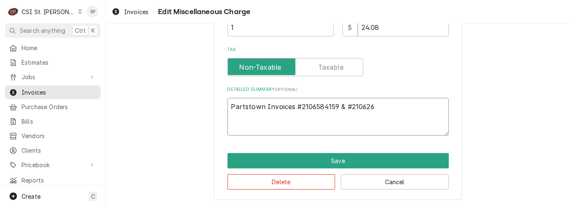
type textarea "Partstown Invoices #2106584159 & #21062"
type textarea "x"
type textarea "Partstown Invoices #2106584159 & #2106"
type textarea "x"
type textarea "Partstown Invoices #2106584159 & #210"
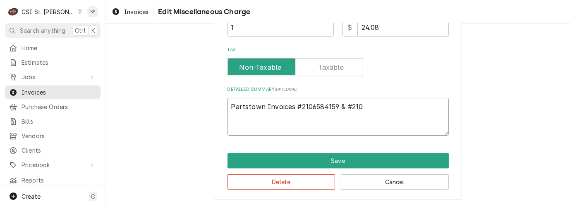
type textarea "x"
type textarea "Partstown Invoices #2106584159 & #21"
type textarea "x"
type textarea "Partstown Invoices #2106584159 & #2"
type textarea "x"
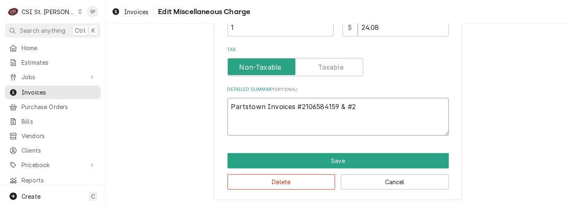
type textarea "Partstown Invoices #2106584159 & #"
type textarea "x"
type textarea "Partstown Invoices #2106584159 &"
type textarea "x"
type textarea "Partstown Invoices #2106584159 &"
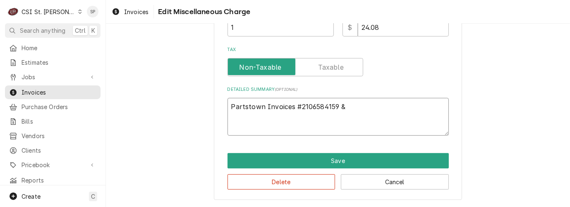
type textarea "x"
type textarea "Partstown Invoices #2106584159"
type textarea "x"
type textarea "Partstown Invoices #2106584159"
type textarea "x"
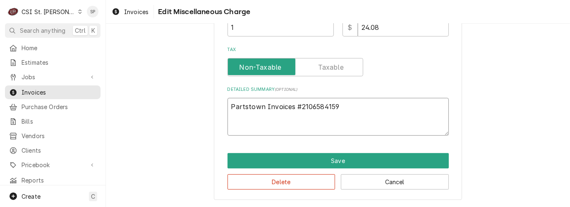
type textarea "Partstown Invoices #210658415"
type textarea "x"
type textarea "Partstown Invoices #21065841"
type textarea "x"
type textarea "Partstown Invoices #210658"
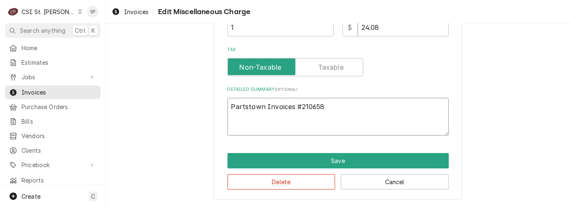
type textarea "x"
type textarea "Partstown Invoices #21065"
type textarea "x"
type textarea "Partstown Invoices #2106"
type textarea "x"
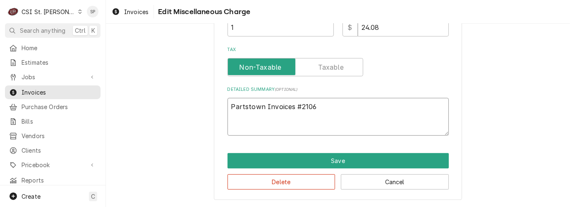
type textarea "Partstown Invoices #210"
type textarea "x"
type textarea "Partstown Invoices #21"
type textarea "x"
type textarea "Partstown Invoices #2"
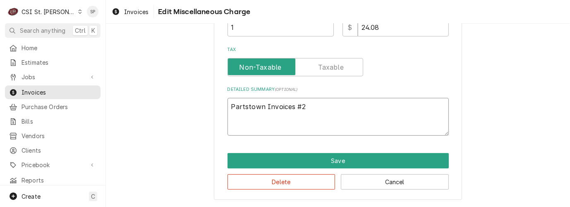
type textarea "x"
type textarea "Partstown Invoices #"
type textarea "x"
type textarea "Partstown Invoices"
type textarea "x"
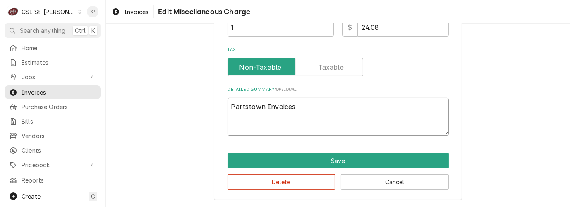
type textarea "Partstown Invoices"
type textarea "x"
type textarea "Partstown Invoice"
type textarea "x"
type textarea "Partstown Invoic"
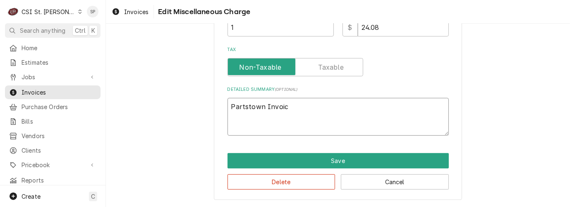
type textarea "x"
type textarea "Partstown Invo"
type textarea "x"
type textarea "Partstown Inv"
type textarea "x"
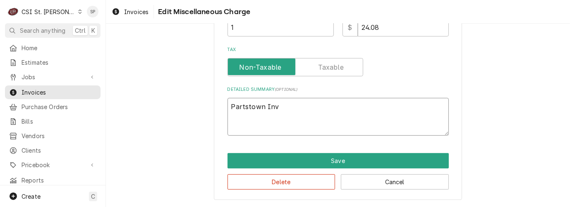
type textarea "Partstown In"
type textarea "x"
type textarea "Partstown"
type textarea "x"
type textarea "Partstown"
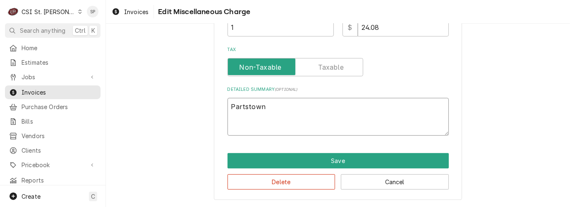
type textarea "x"
type textarea "Partstow"
type textarea "x"
type textarea "Partsto"
type textarea "x"
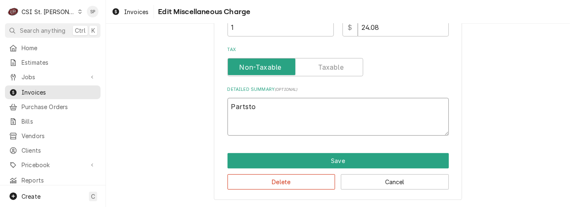
type textarea "Partst"
type textarea "x"
type textarea "Parts"
type textarea "x"
type textarea "Part"
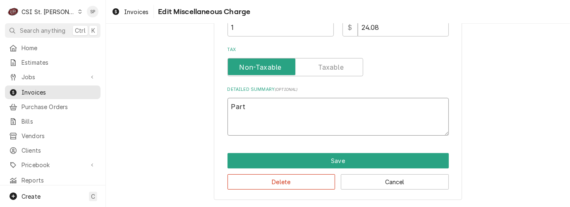
type textarea "x"
type textarea "Par"
type textarea "x"
type textarea "Pa"
type textarea "x"
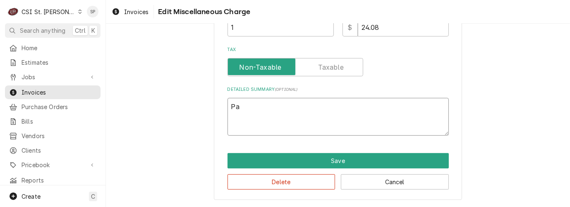
type textarea "P"
type textarea "x"
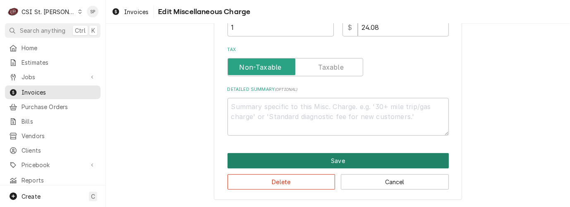
click at [335, 158] on button "Save" at bounding box center [338, 160] width 221 height 15
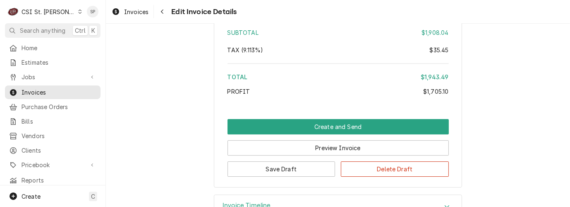
scroll to position [2359, 0]
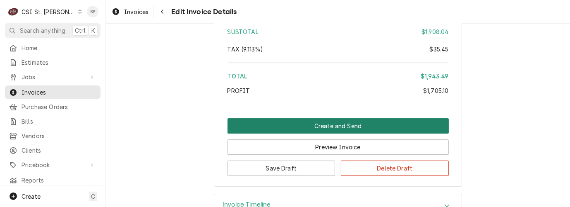
click at [317, 118] on button "Create and Send" at bounding box center [338, 125] width 221 height 15
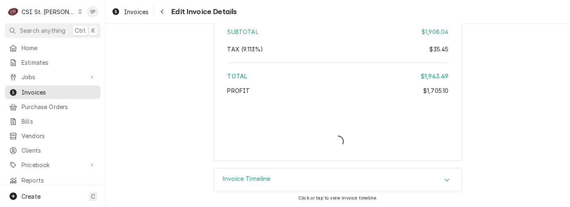
scroll to position [2333, 0]
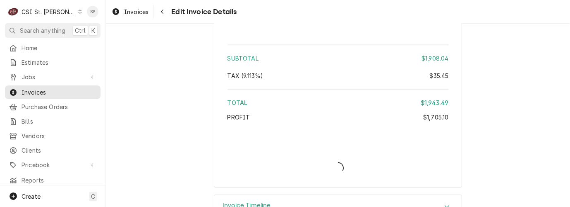
type textarea "x"
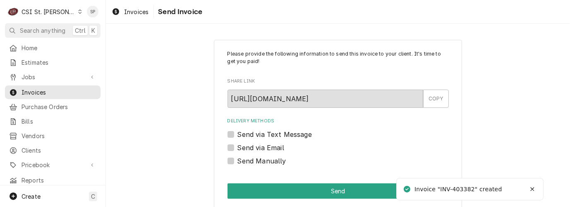
click at [238, 145] on label "Send via Email" at bounding box center [261, 147] width 47 height 10
click at [238, 145] on input "Send via Email" at bounding box center [348, 151] width 221 height 18
checkbox input "true"
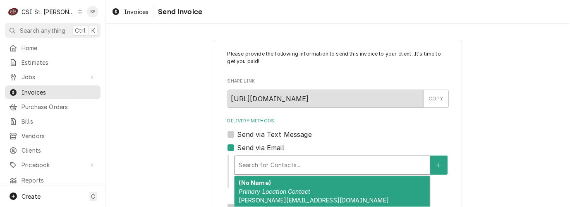
click at [256, 167] on div "Delivery Methods" at bounding box center [332, 164] width 187 height 15
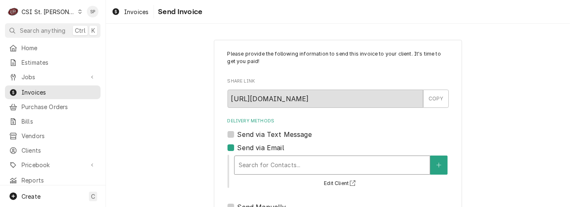
click at [324, 161] on div "Delivery Methods" at bounding box center [332, 164] width 187 height 15
type textarea "x"
type input "v"
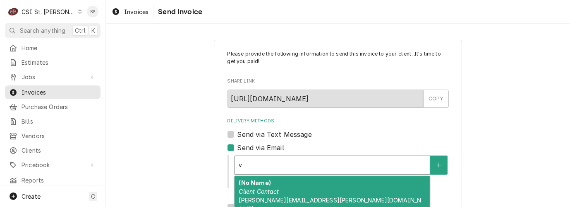
click at [264, 198] on span "[PERSON_NAME][EMAIL_ADDRESS][PERSON_NAME][DOMAIN_NAME]" at bounding box center [330, 204] width 183 height 16
type textarea "x"
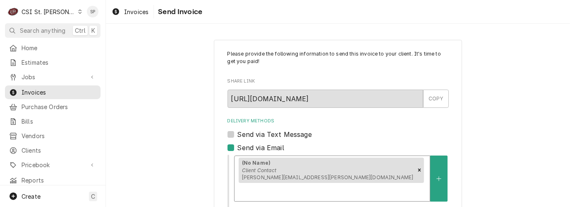
scroll to position [154, 0]
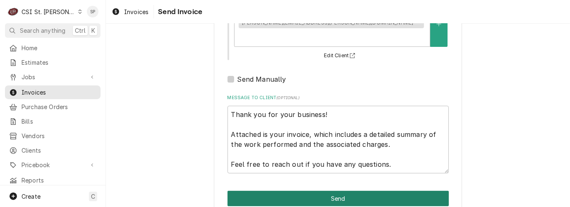
click at [323, 190] on button "Send" at bounding box center [338, 197] width 221 height 15
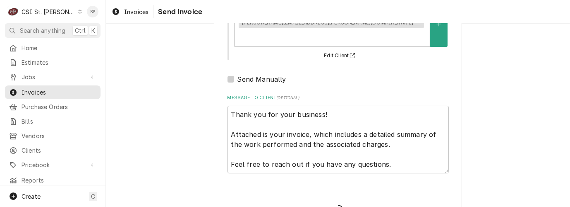
type textarea "x"
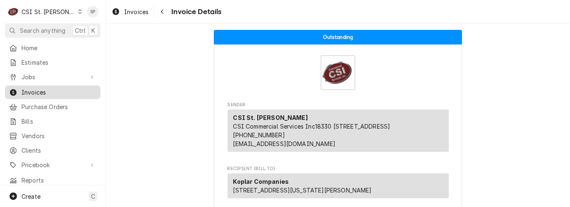
click at [59, 90] on span "Invoices" at bounding box center [59, 92] width 75 height 9
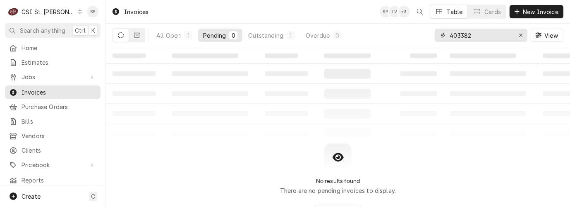
click at [474, 34] on input "403382" at bounding box center [481, 35] width 62 height 13
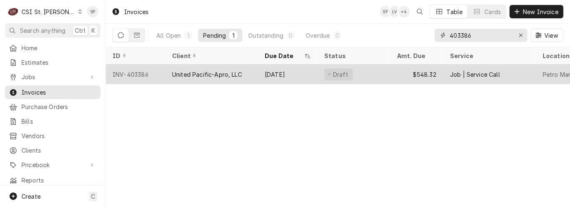
type input "403386"
click at [133, 72] on div "INV-403386" at bounding box center [136, 74] width 60 height 20
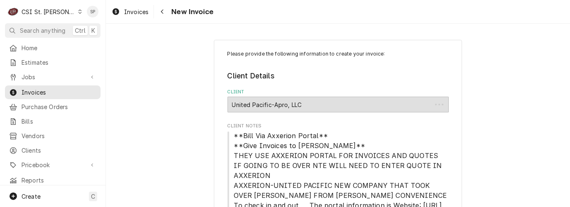
type textarea "x"
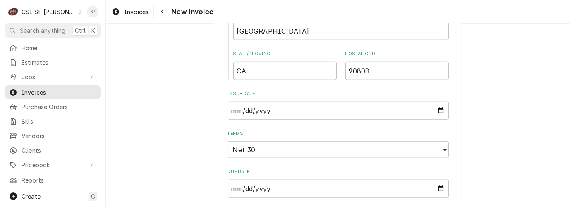
scroll to position [790, 0]
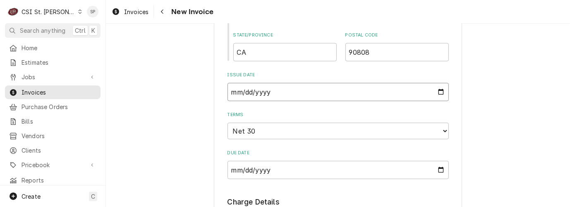
click at [439, 91] on input "[DATE]" at bounding box center [338, 92] width 221 height 18
type input "[DATE]"
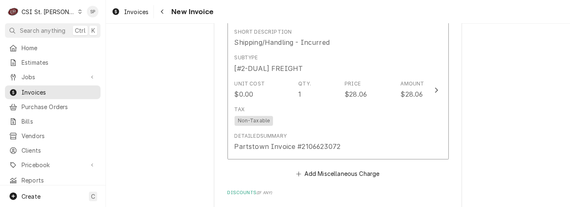
scroll to position [1643, 0]
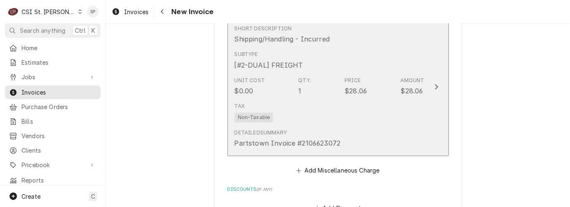
click at [364, 120] on div "Tax Non-Taxable" at bounding box center [330, 112] width 190 height 26
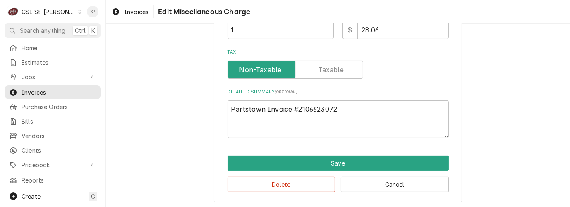
scroll to position [192, 0]
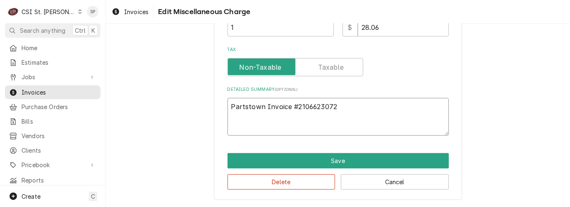
click at [338, 103] on textarea "Partstown Invoice #2106623072" at bounding box center [338, 117] width 221 height 38
type textarea "x"
type textarea "Partstown Invoice #210662307"
type textarea "x"
type textarea "Partstown Invoice #21066230"
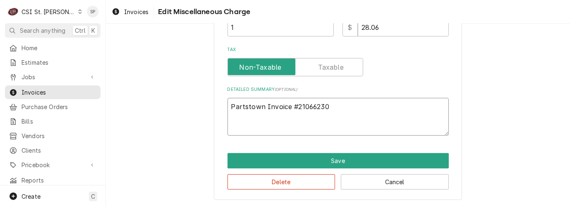
type textarea "x"
type textarea "Partstown Invoice #2106623"
type textarea "x"
type textarea "Partstown Invoice #210662"
type textarea "x"
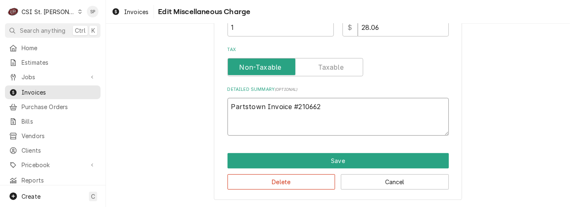
type textarea "Partstown Invoice #21066"
type textarea "x"
type textarea "Partstown Invoice #2106"
type textarea "x"
type textarea "Partstown Invoice #210"
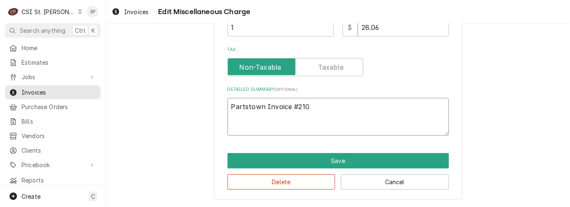
type textarea "x"
type textarea "Partstown Invoice #21"
type textarea "x"
type textarea "Partstown Invoice #2"
type textarea "x"
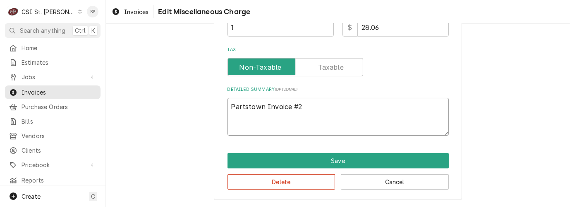
type textarea "Partstown Invoice #"
type textarea "x"
type textarea "Partstown Invoice"
type textarea "x"
type textarea "Partstown Invoice"
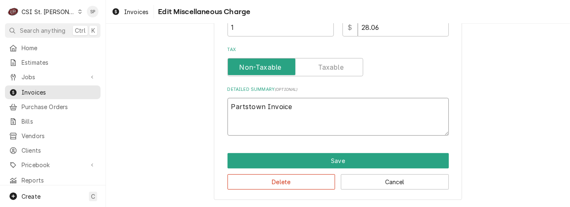
type textarea "x"
type textarea "Partstown Invoic"
type textarea "x"
type textarea "Partstown Invoi"
type textarea "x"
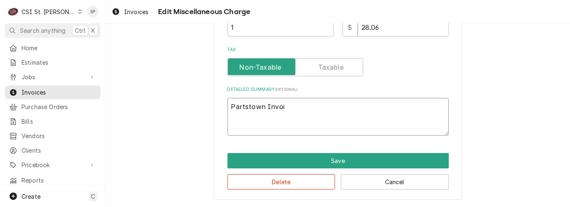
type textarea "Partstown Invo"
type textarea "x"
type textarea "Partstown Inv"
type textarea "x"
type textarea "Partstown In"
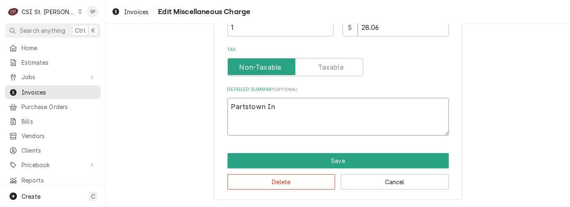
type textarea "x"
type textarea "Partstown I"
type textarea "x"
type textarea "Partstown"
type textarea "x"
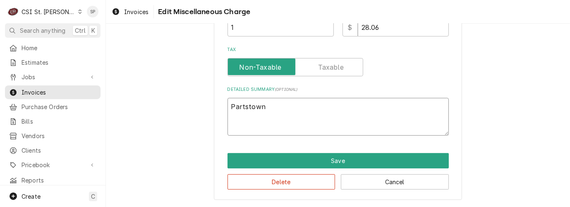
type textarea "Partstown"
type textarea "x"
type textarea "Partstow"
type textarea "x"
type textarea "Partsto"
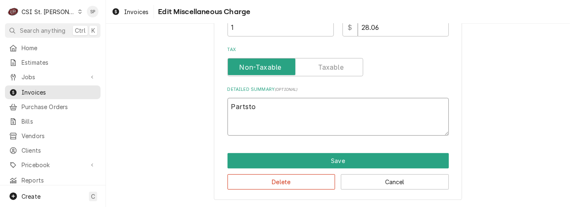
type textarea "x"
type textarea "Partst"
type textarea "x"
type textarea "Parts"
type textarea "x"
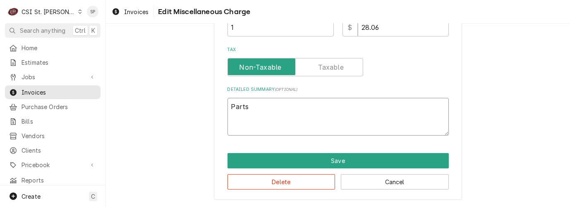
type textarea "Part"
type textarea "x"
type textarea "Par"
type textarea "x"
type textarea "Pa"
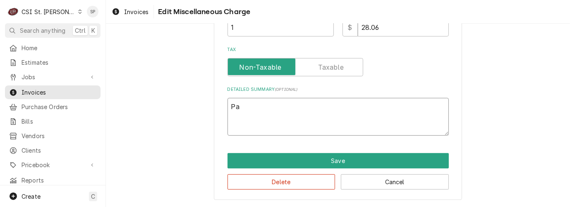
type textarea "x"
type textarea "P"
type textarea "x"
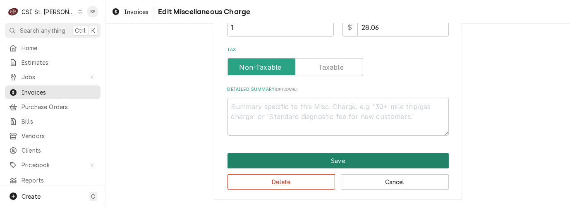
click at [334, 161] on button "Save" at bounding box center [338, 160] width 221 height 15
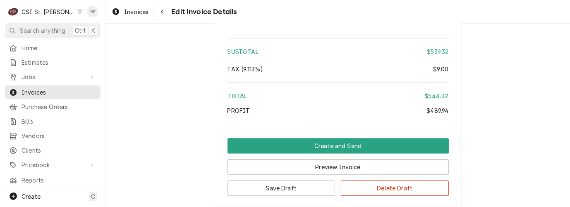
scroll to position [2010, 0]
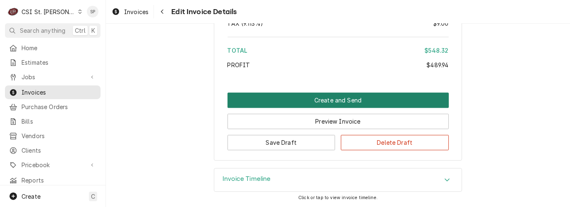
click at [326, 103] on button "Create and Send" at bounding box center [338, 99] width 221 height 15
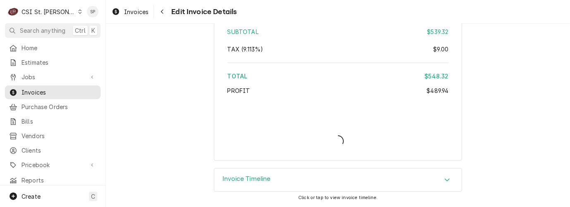
scroll to position [1983, 0]
type textarea "x"
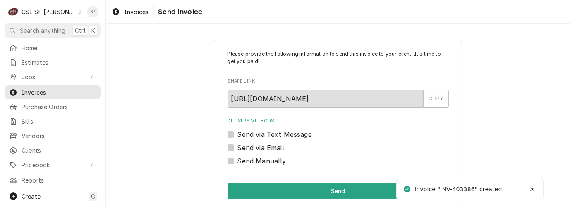
click at [238, 148] on label "Send via Email" at bounding box center [261, 147] width 47 height 10
click at [238, 148] on input "Send via Email" at bounding box center [348, 151] width 221 height 18
checkbox input "true"
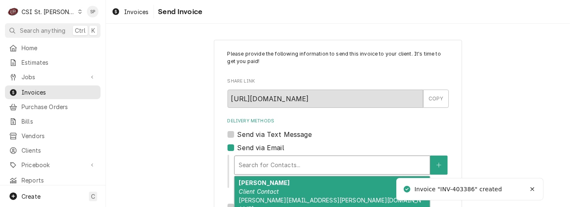
click at [253, 159] on div "Delivery Methods" at bounding box center [332, 164] width 187 height 15
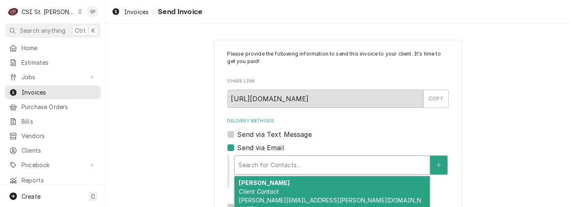
click at [254, 186] on div "[PERSON_NAME] Client Contact [PERSON_NAME][EMAIL_ADDRESS][PERSON_NAME][DOMAIN_N…" at bounding box center [332, 195] width 195 height 39
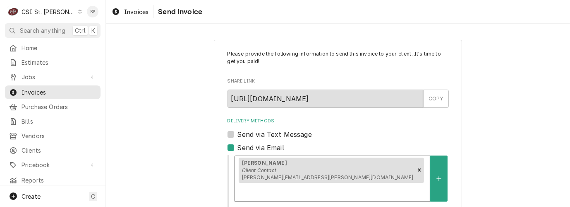
scroll to position [154, 0]
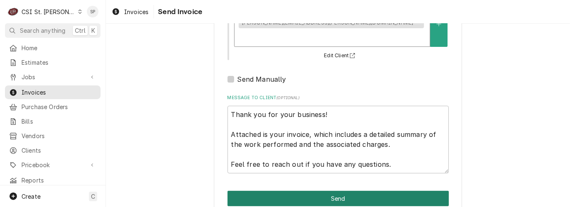
click at [361, 190] on button "Send" at bounding box center [338, 197] width 221 height 15
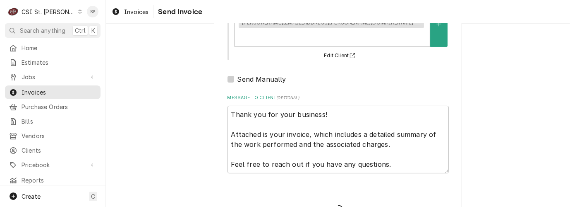
type textarea "x"
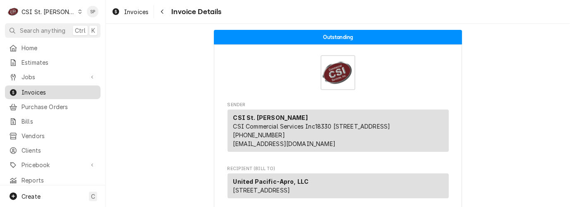
click at [75, 91] on span "Invoices" at bounding box center [59, 92] width 75 height 9
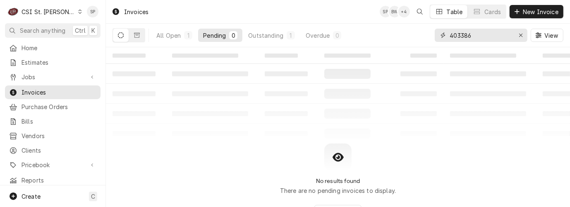
click at [472, 34] on input "403386" at bounding box center [481, 35] width 62 height 13
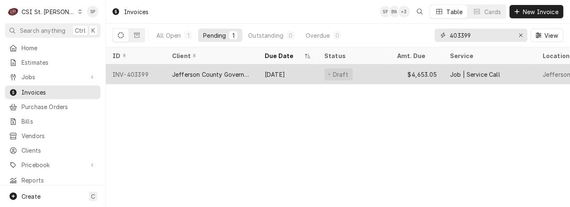
type input "403399"
click at [131, 71] on div "INV-403399" at bounding box center [136, 74] width 60 height 20
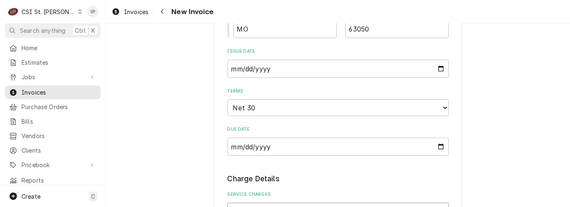
scroll to position [809, 0]
click at [437, 70] on input "2025-08-26" at bounding box center [338, 69] width 221 height 18
type textarea "x"
type input "2025-08-31"
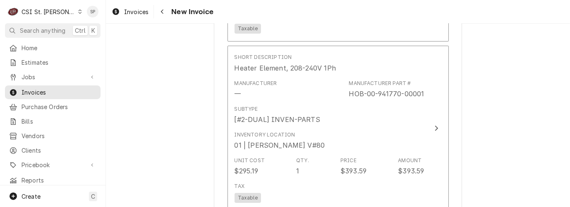
scroll to position [2446, 0]
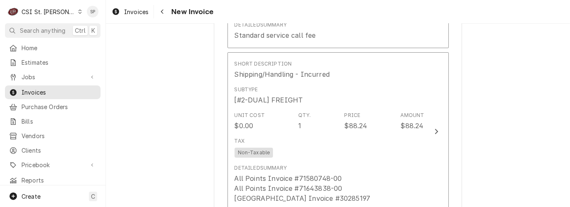
scroll to position [2794, 0]
